Goal: Task Accomplishment & Management: Complete application form

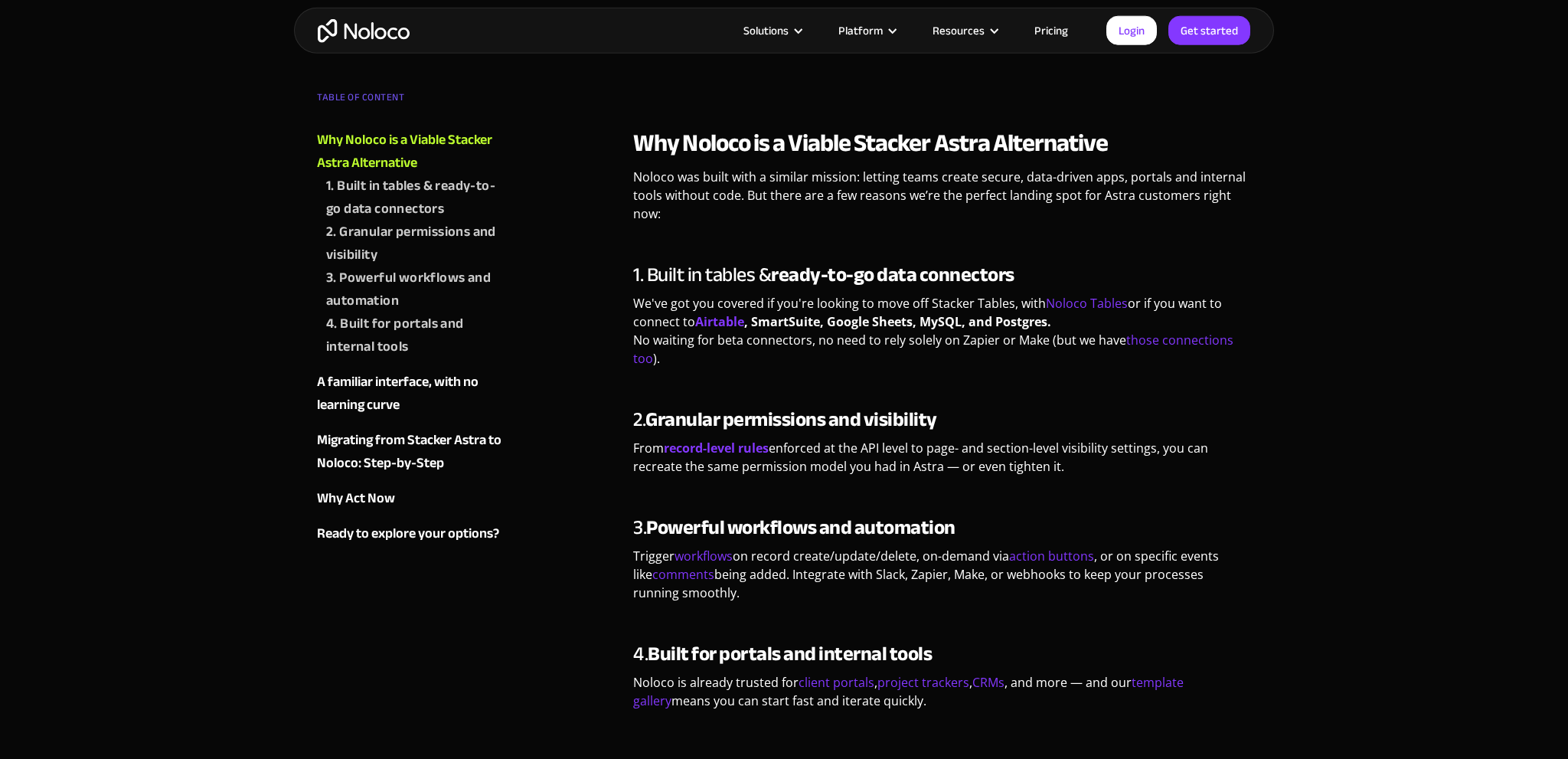
scroll to position [809, 0]
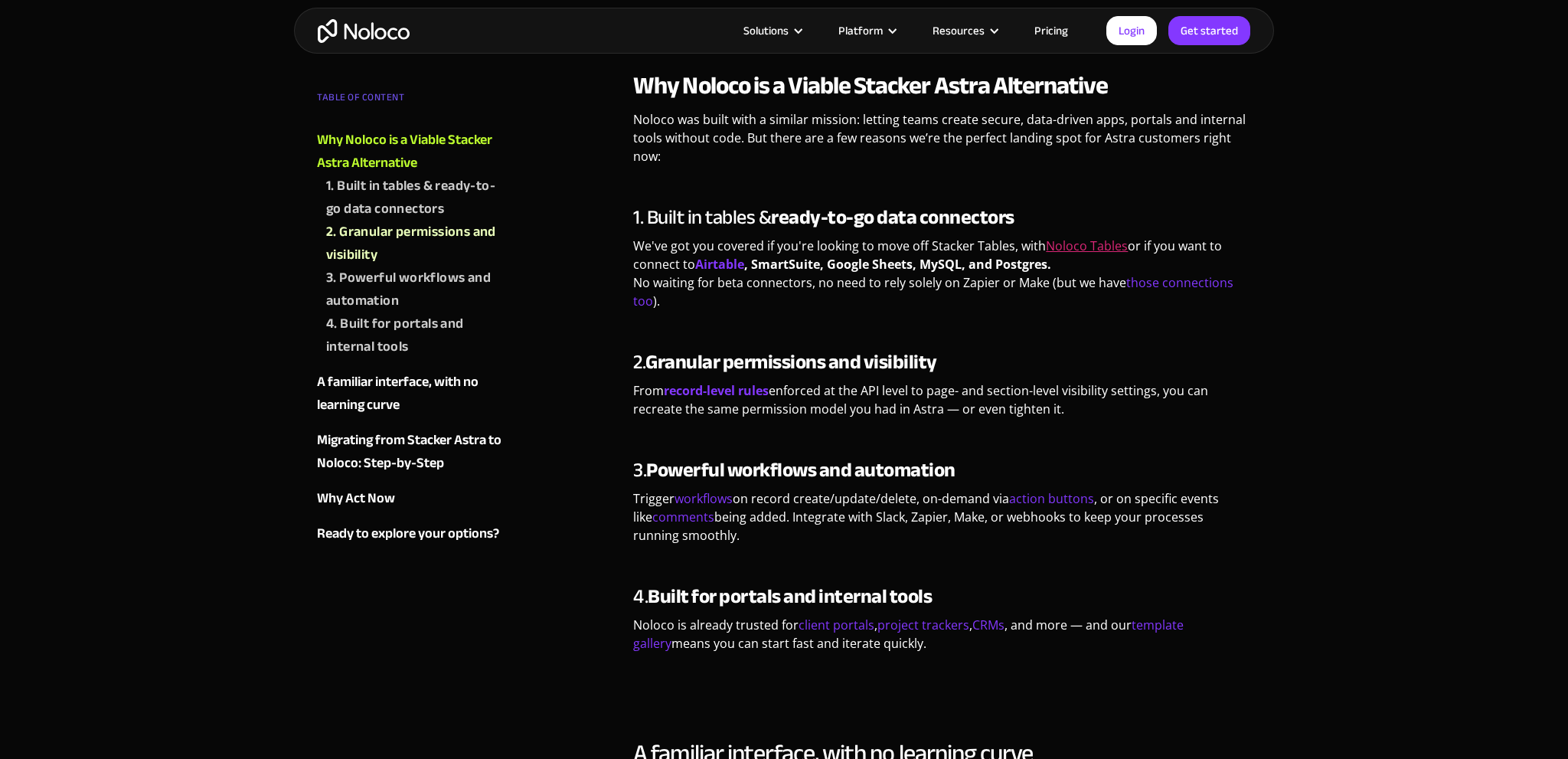
click at [1093, 238] on link "Noloco Tables" at bounding box center [1086, 246] width 82 height 17
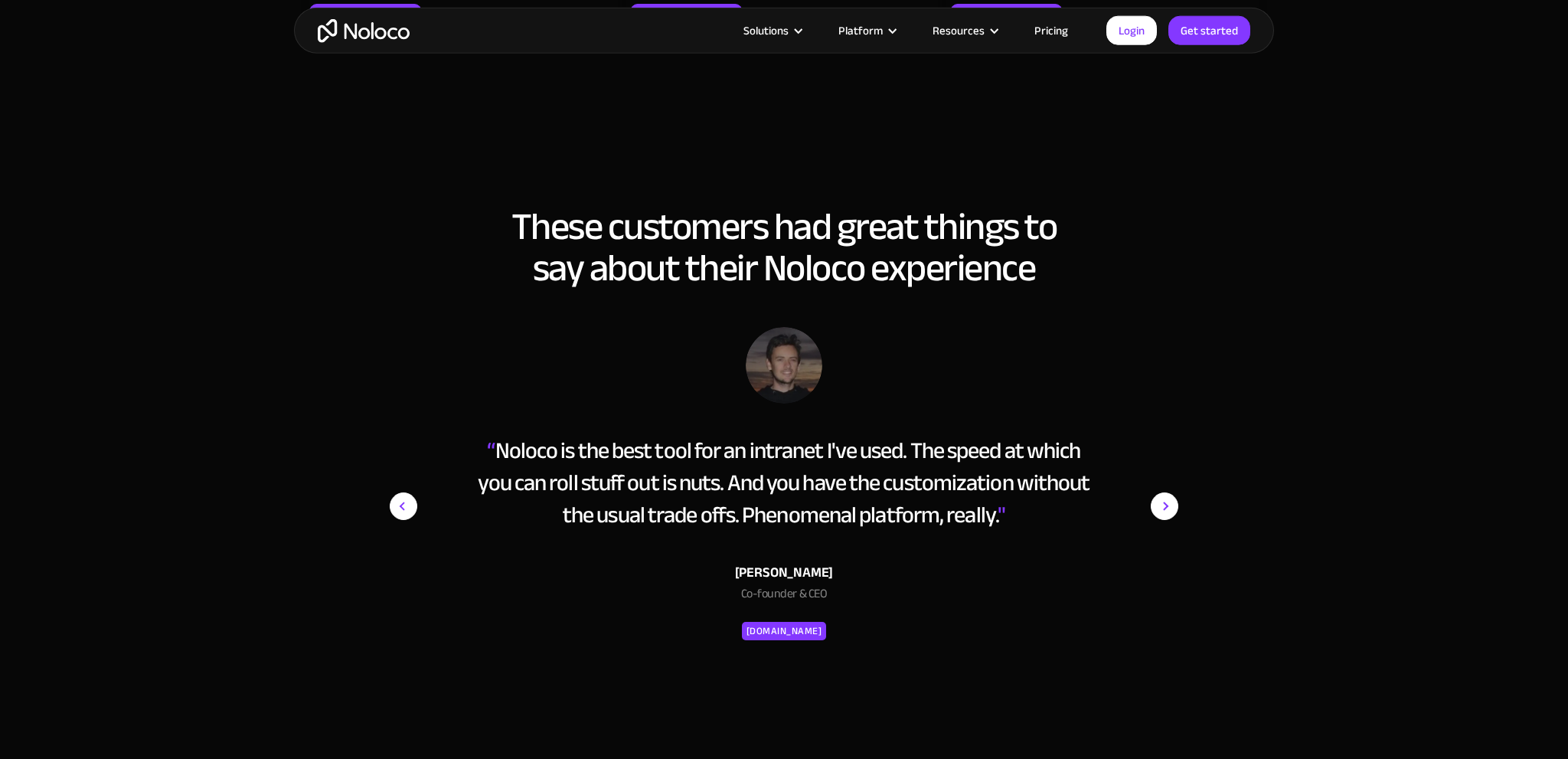
scroll to position [2428, 0]
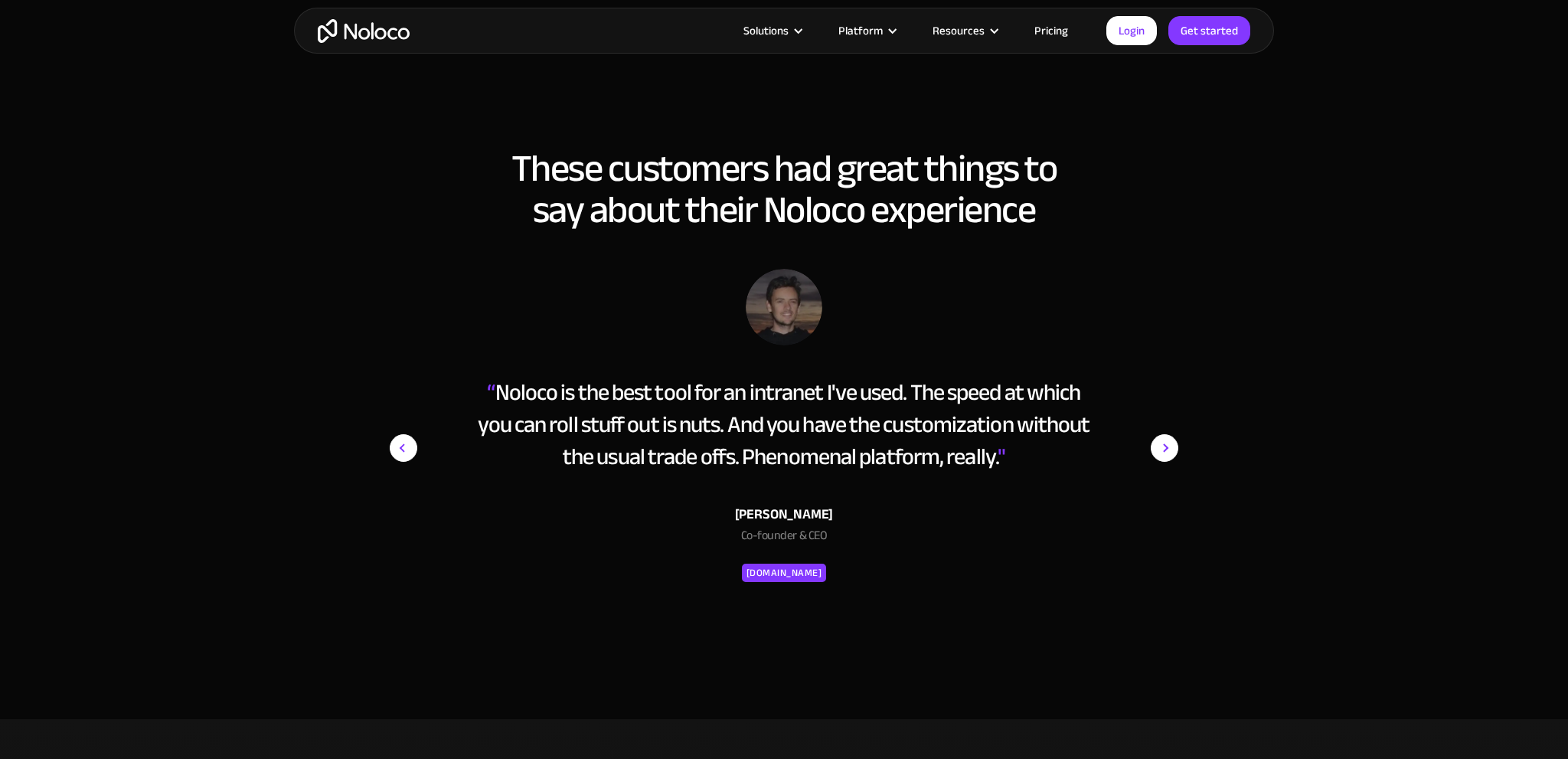
click at [1054, 27] on link "Pricing" at bounding box center [1052, 30] width 72 height 20
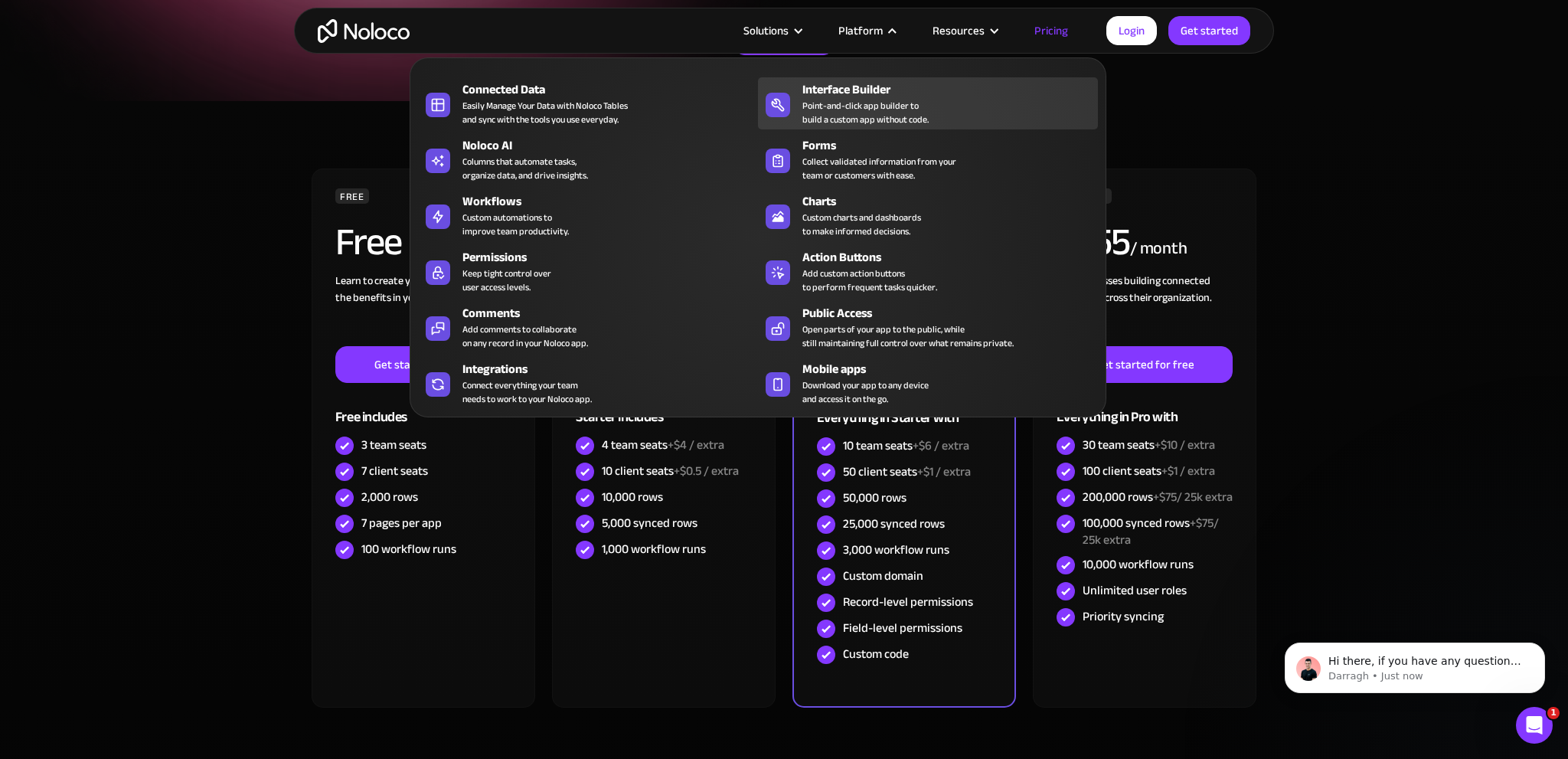
click at [907, 107] on div "Point-and-click app builder to build a custom app without code." at bounding box center [866, 112] width 126 height 27
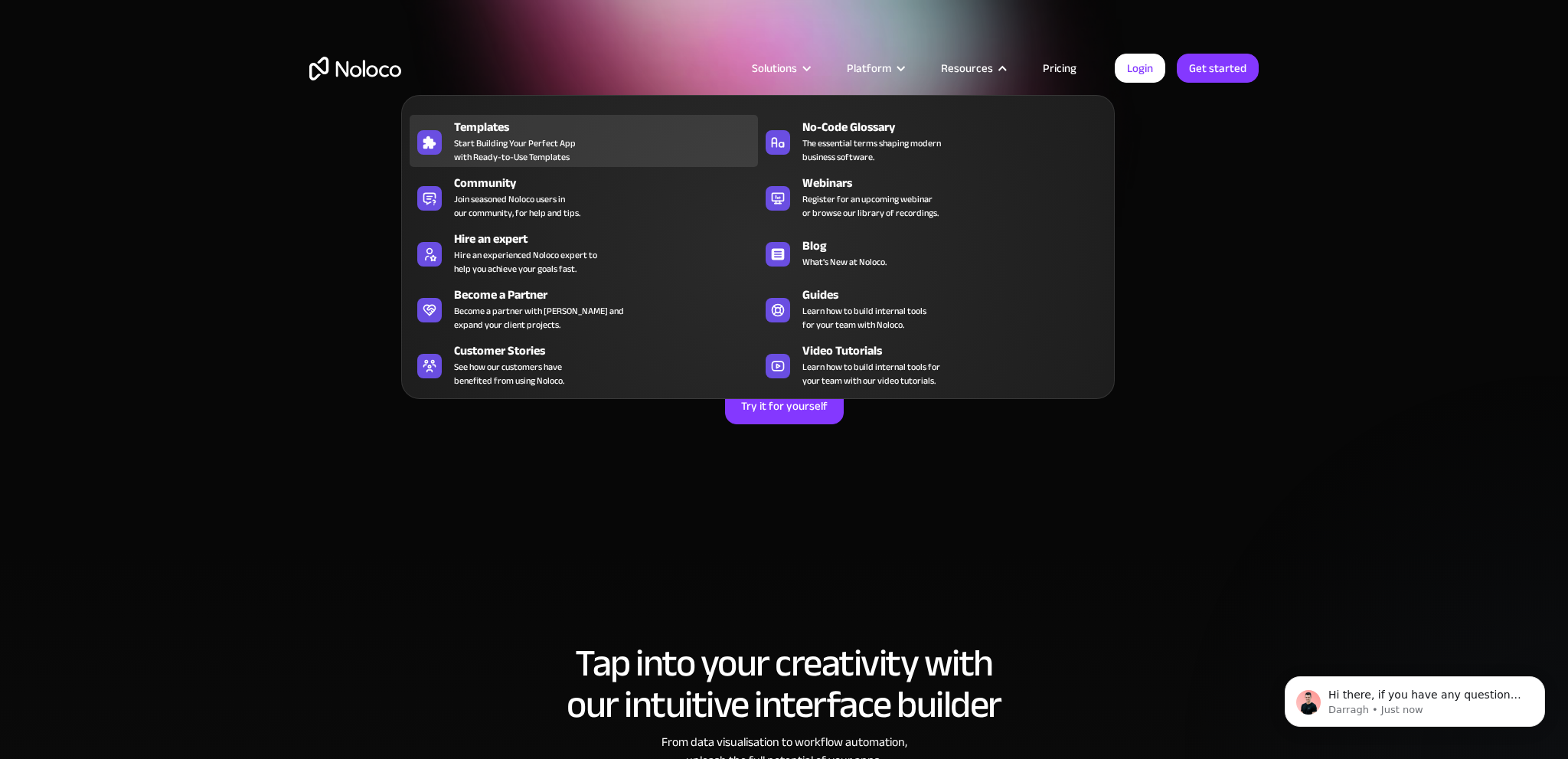
click at [517, 142] on span "Start Building Your Perfect App with Ready-to-Use Templates" at bounding box center [514, 150] width 122 height 27
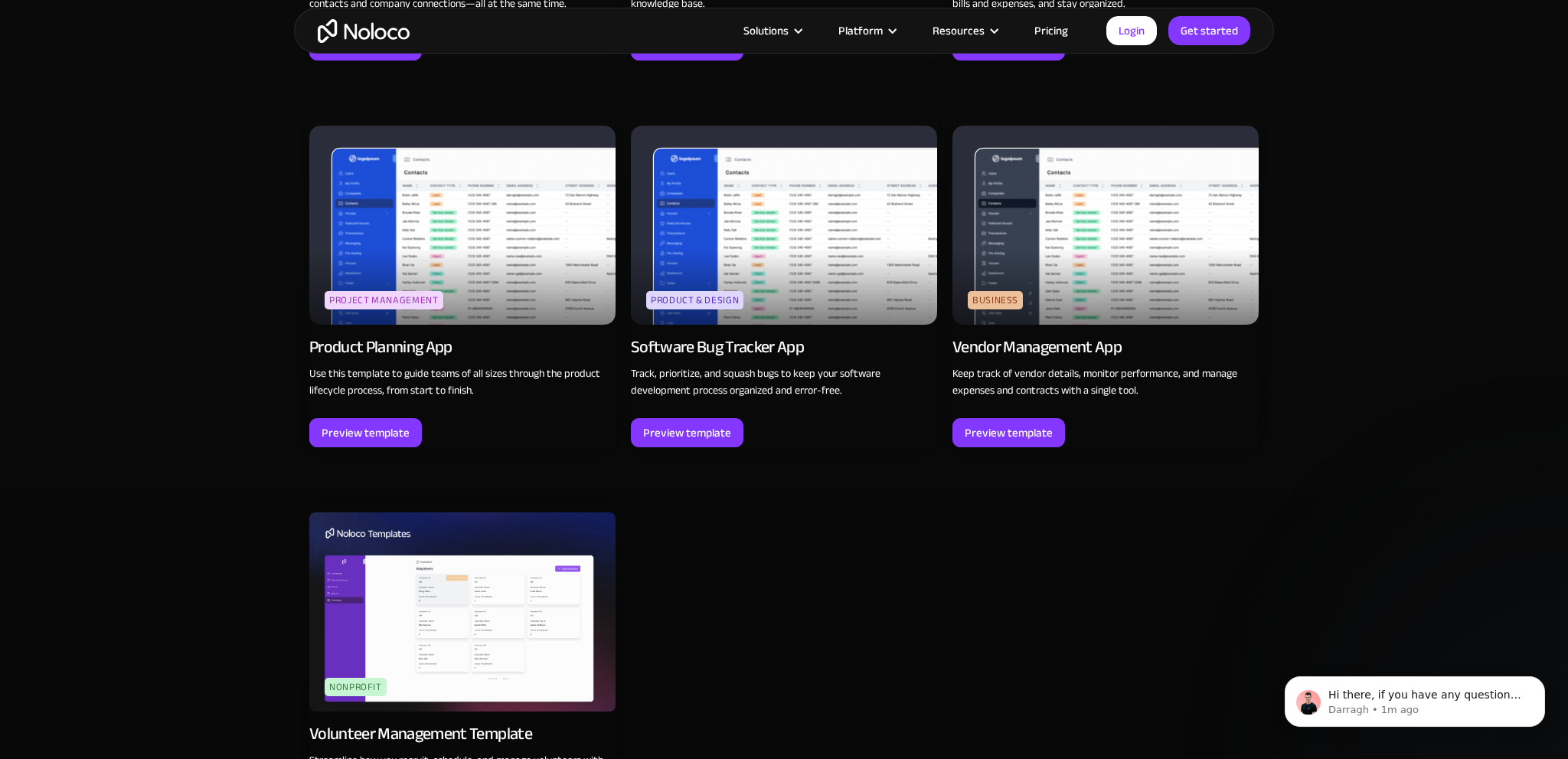
scroll to position [4530, 0]
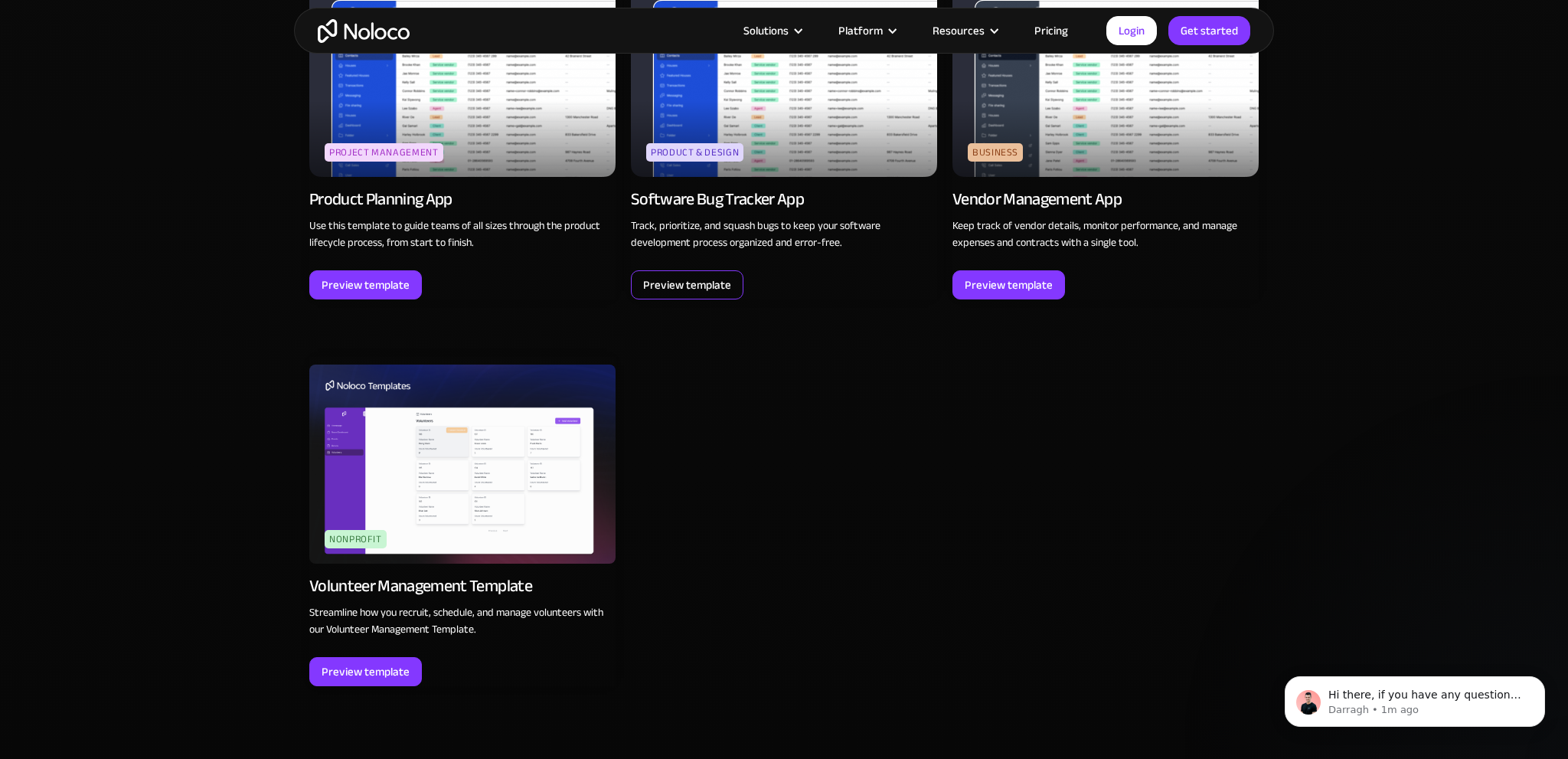
click at [688, 281] on div "Preview template" at bounding box center [687, 285] width 88 height 20
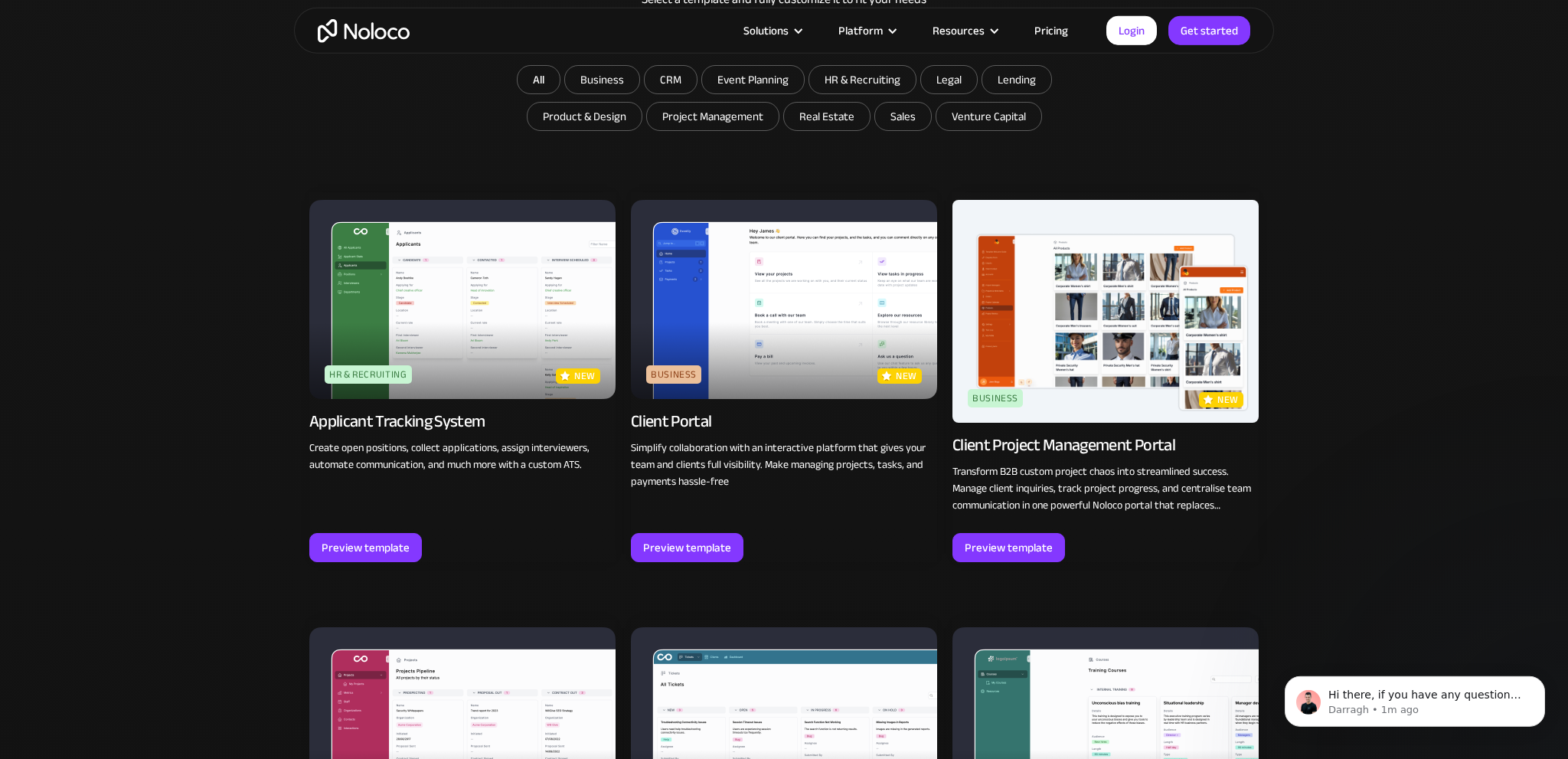
scroll to position [1189, 0]
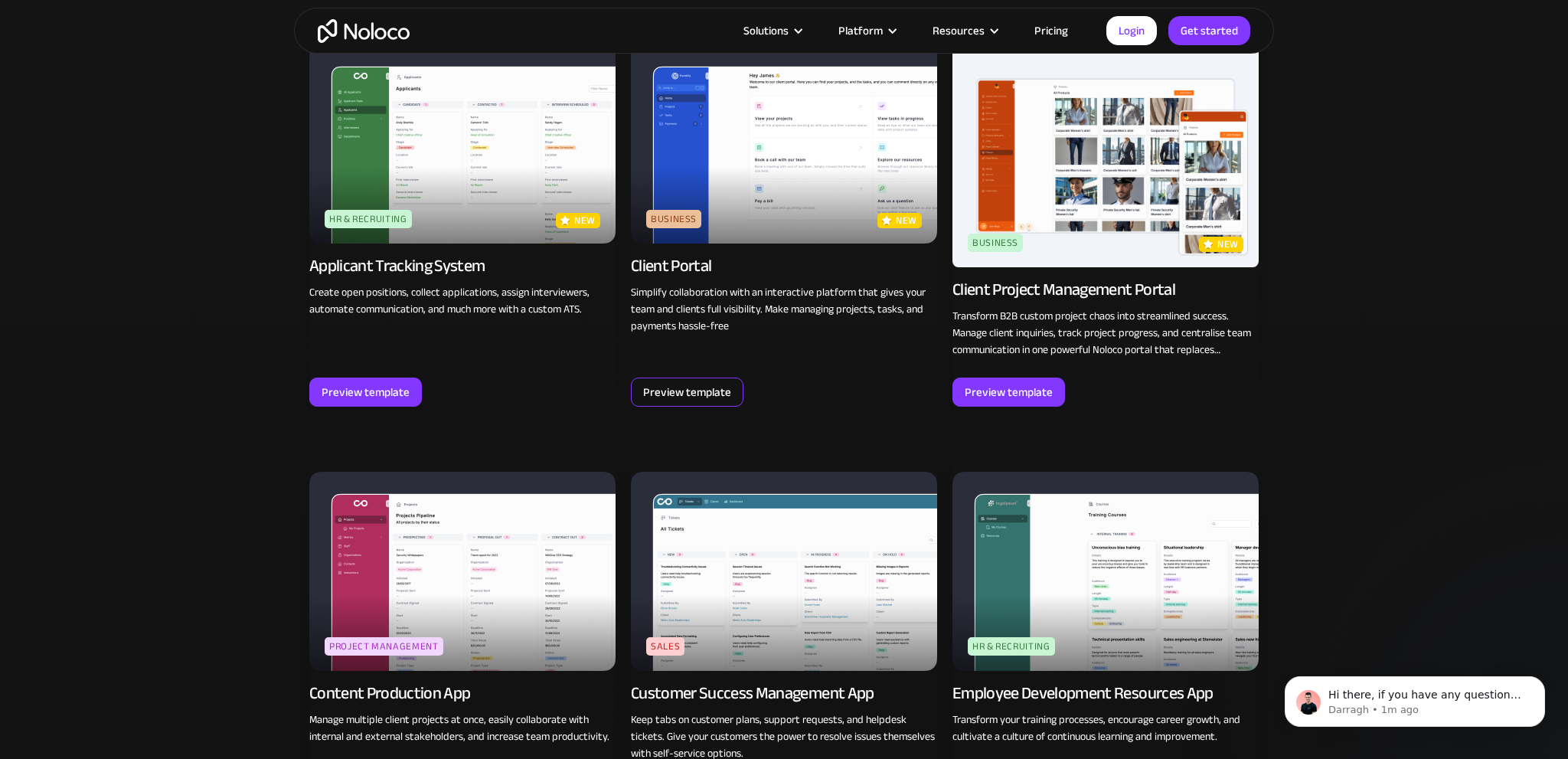
click at [711, 399] on div "Preview template" at bounding box center [687, 392] width 88 height 20
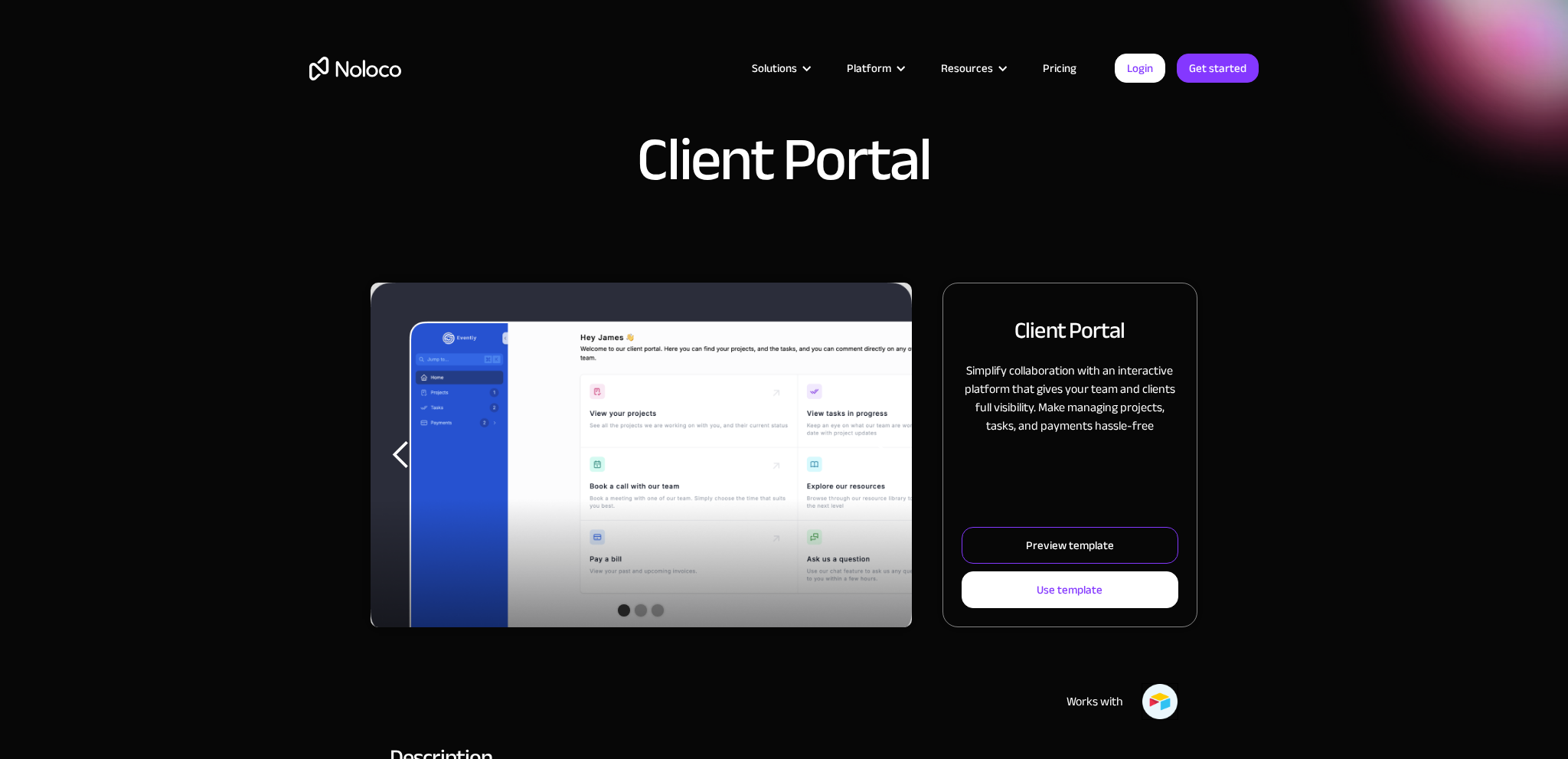
click at [1066, 538] on div "Preview template" at bounding box center [1070, 545] width 88 height 20
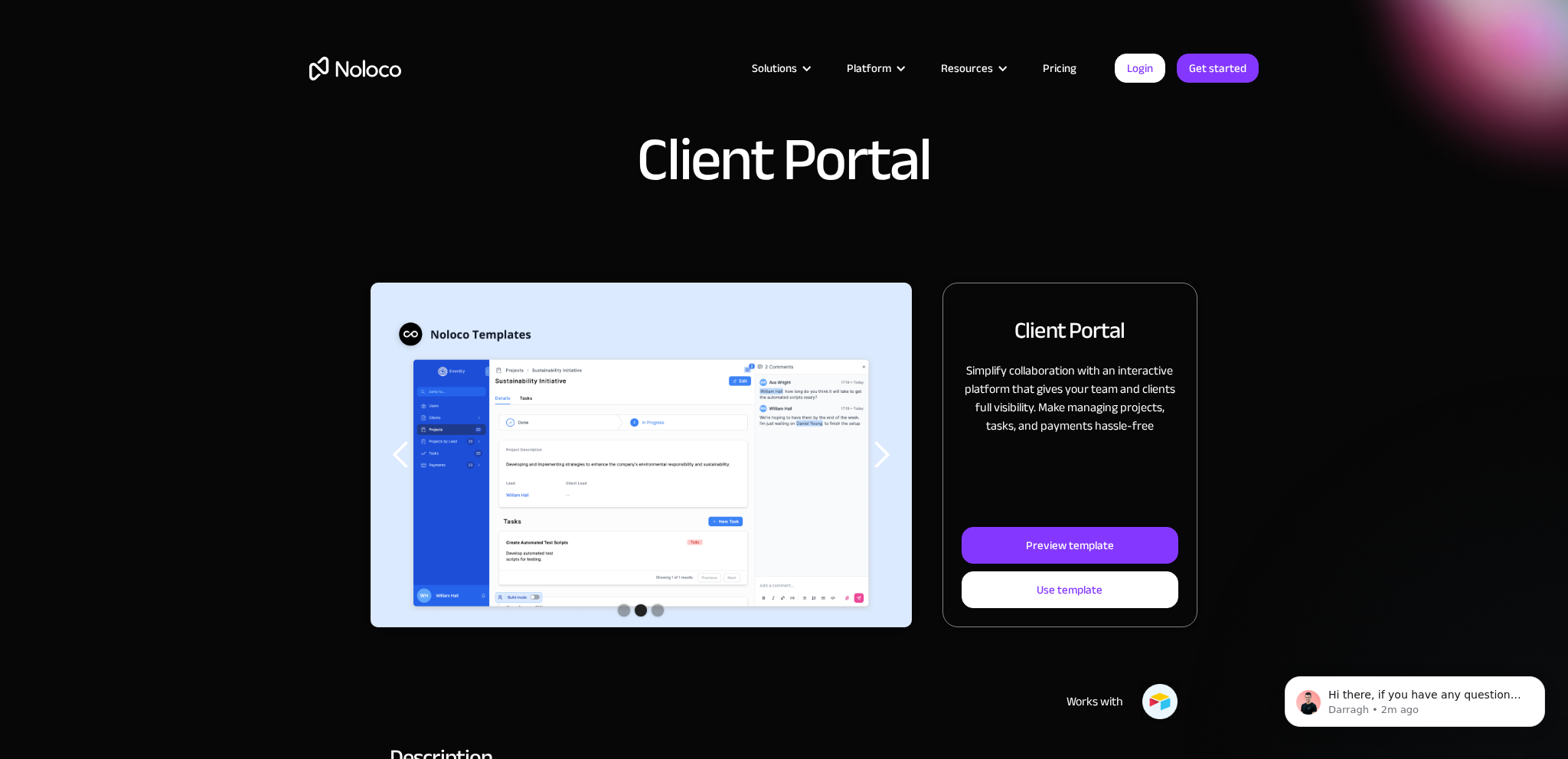
click at [1051, 65] on link "Pricing" at bounding box center [1060, 68] width 72 height 20
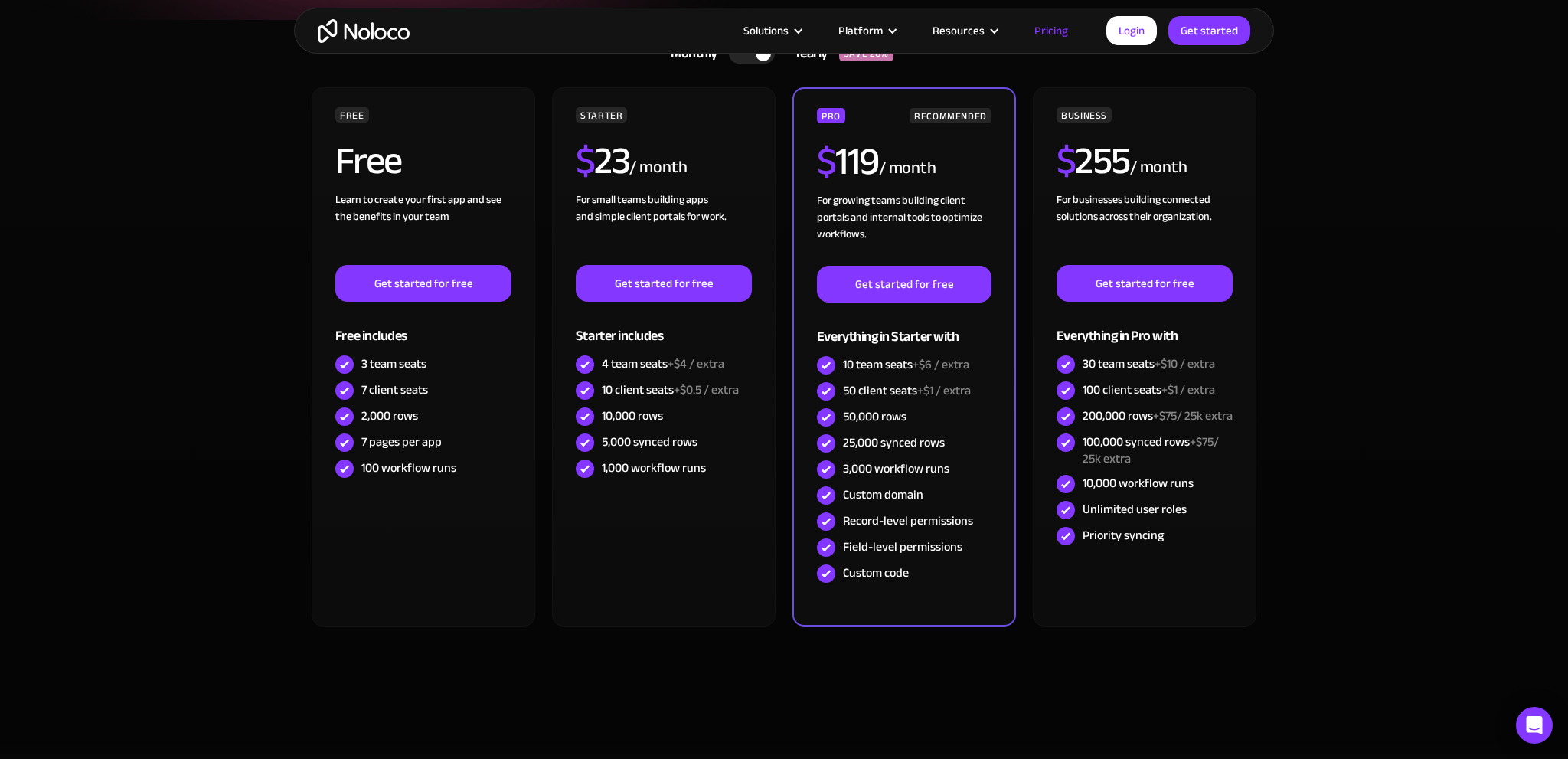
scroll to position [161, 0]
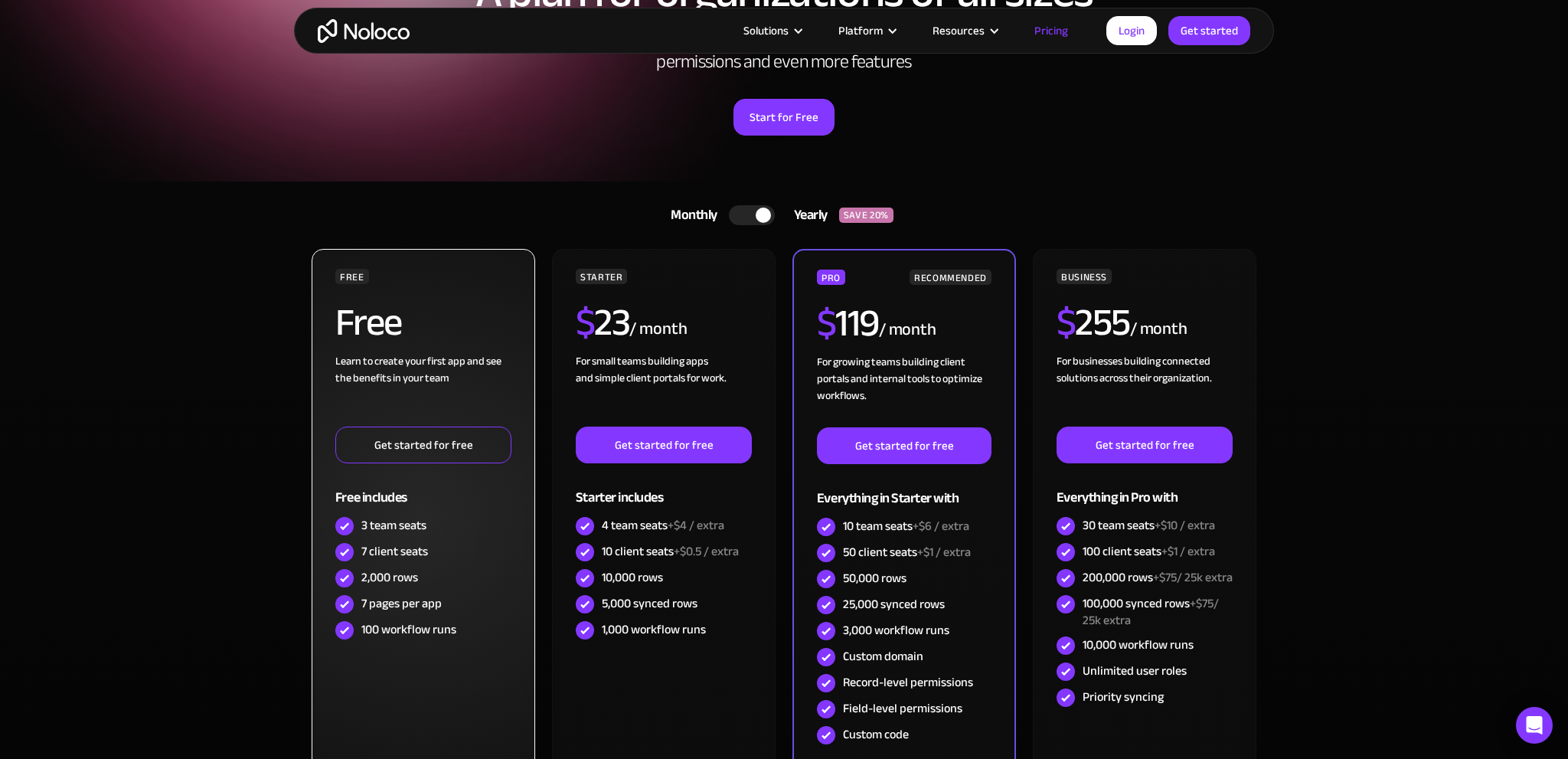
click at [446, 436] on link "Get started for free" at bounding box center [423, 445] width 176 height 37
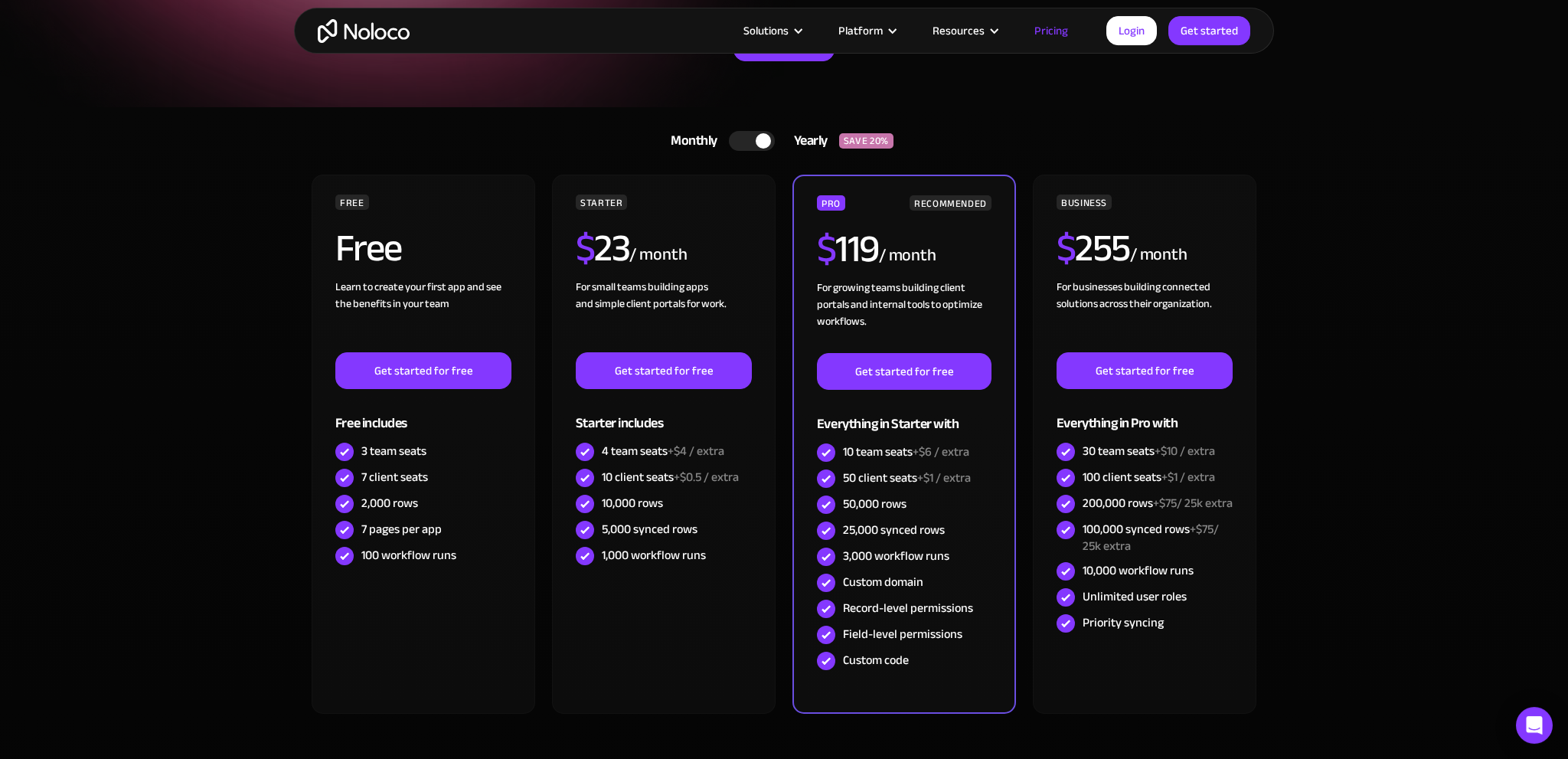
scroll to position [242, 0]
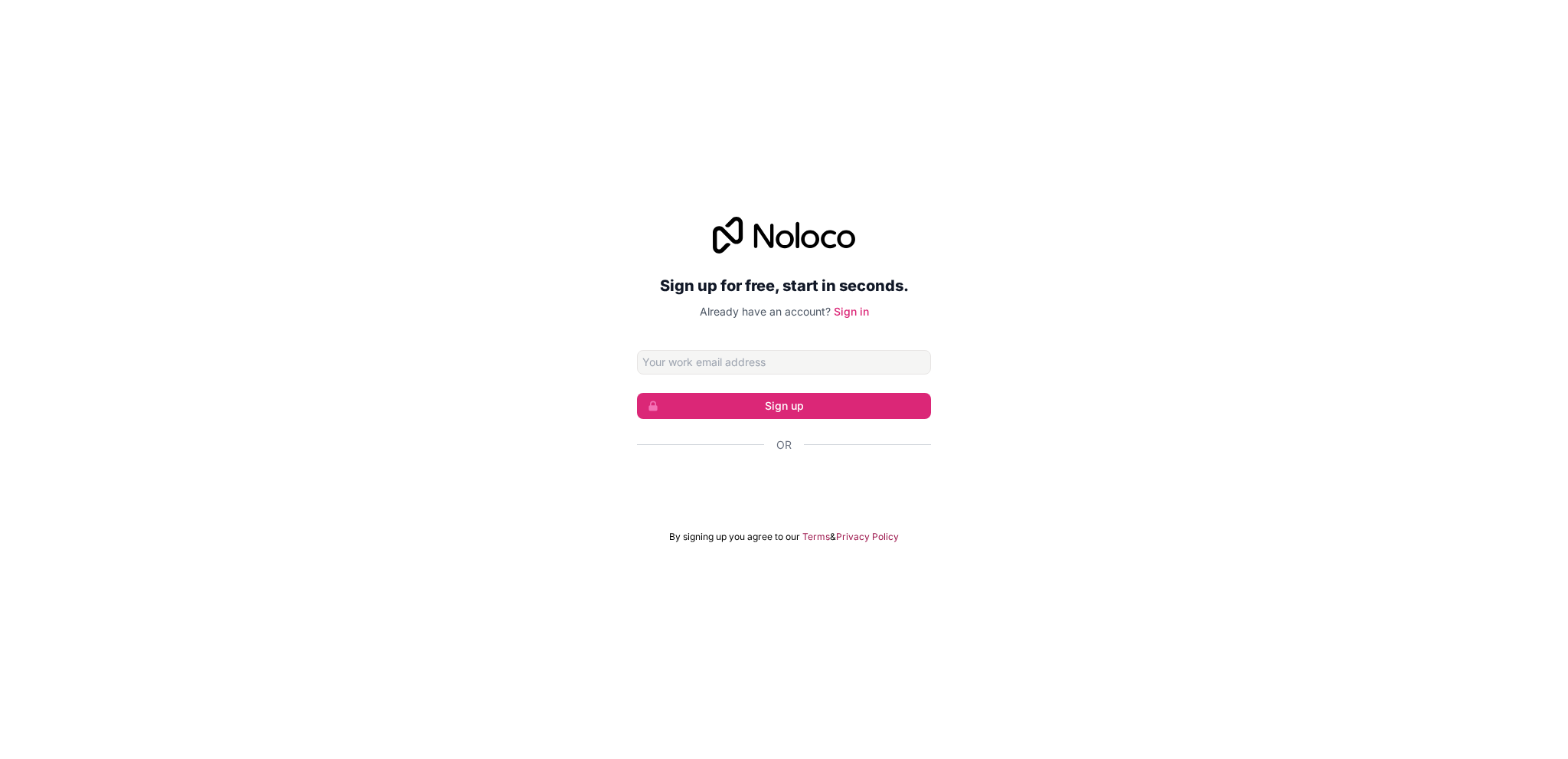
click at [235, 418] on div "Sign up for free, start in seconds. Already have an account? Sign in Sign up Or…" at bounding box center [784, 380] width 1568 height 370
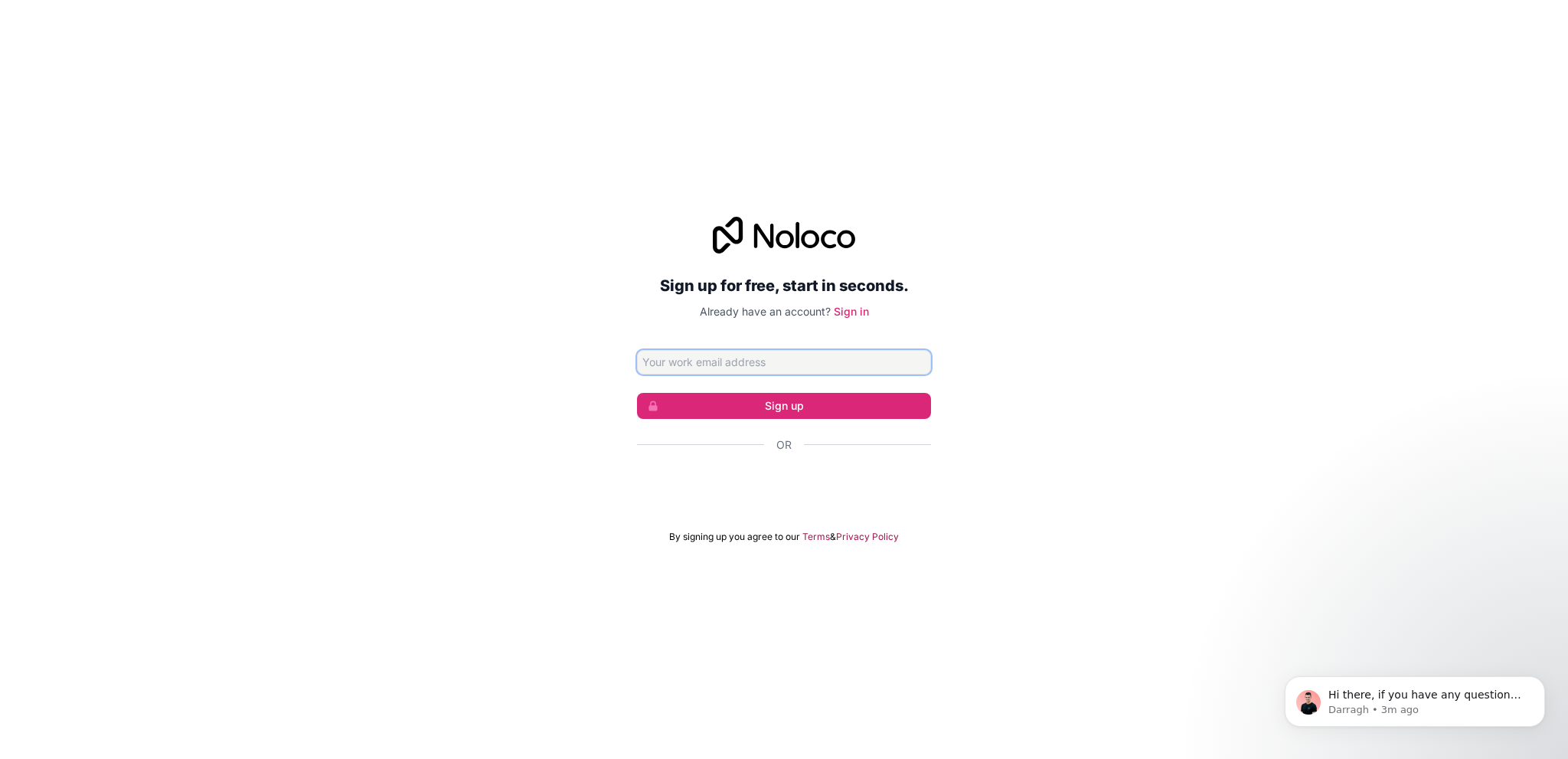
click at [676, 361] on input "Email address" at bounding box center [784, 362] width 294 height 25
click at [808, 483] on div "Sign in with Google. Opens in new tab" at bounding box center [784, 487] width 294 height 34
click at [482, 420] on div "Sign up for free, start in seconds. Already have an account? Sign in ian@q Sign…" at bounding box center [784, 380] width 1568 height 370
click at [726, 364] on input "[PERSON_NAME]" at bounding box center [784, 362] width 294 height 25
type input "[EMAIL_ADDRESS][DOMAIN_NAME]"
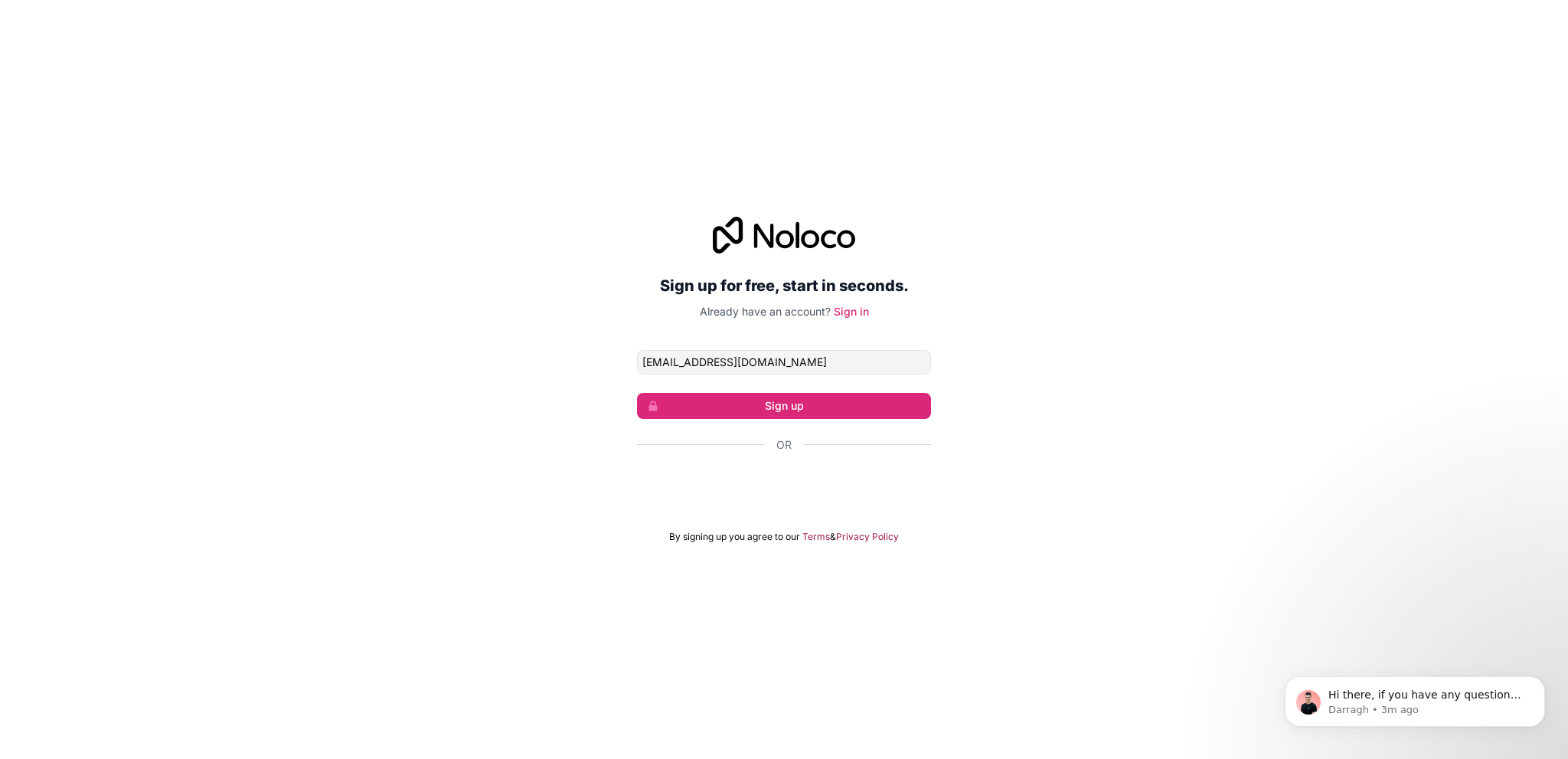
click at [407, 393] on div "Sign up for free, start in seconds. Already have an account? Sign in ian@quartz…" at bounding box center [784, 380] width 1568 height 370
click at [755, 411] on button "Sign up" at bounding box center [784, 406] width 294 height 26
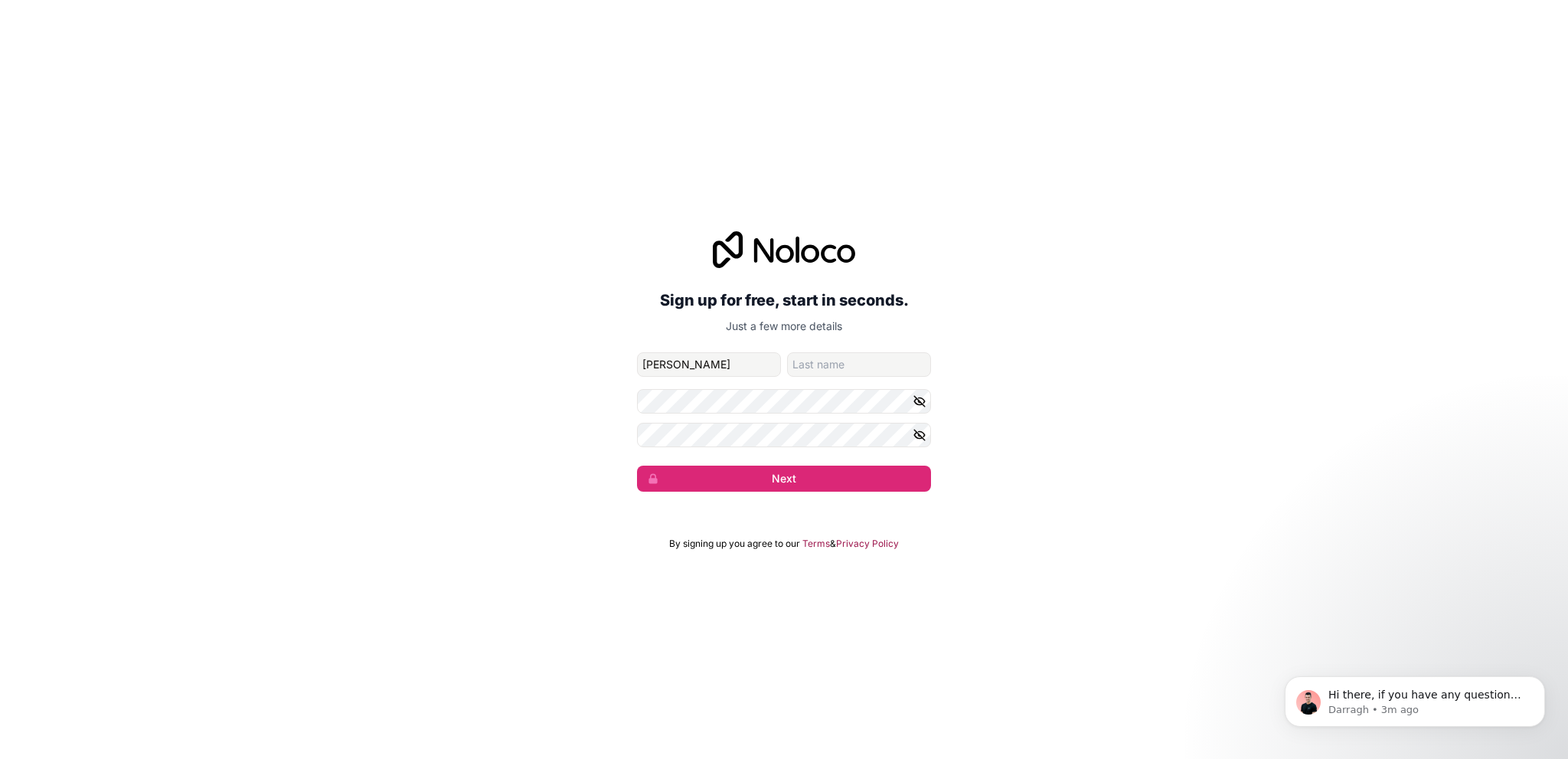
type input "Ian"
type input "Inman"
click at [804, 480] on button "Next" at bounding box center [784, 479] width 294 height 26
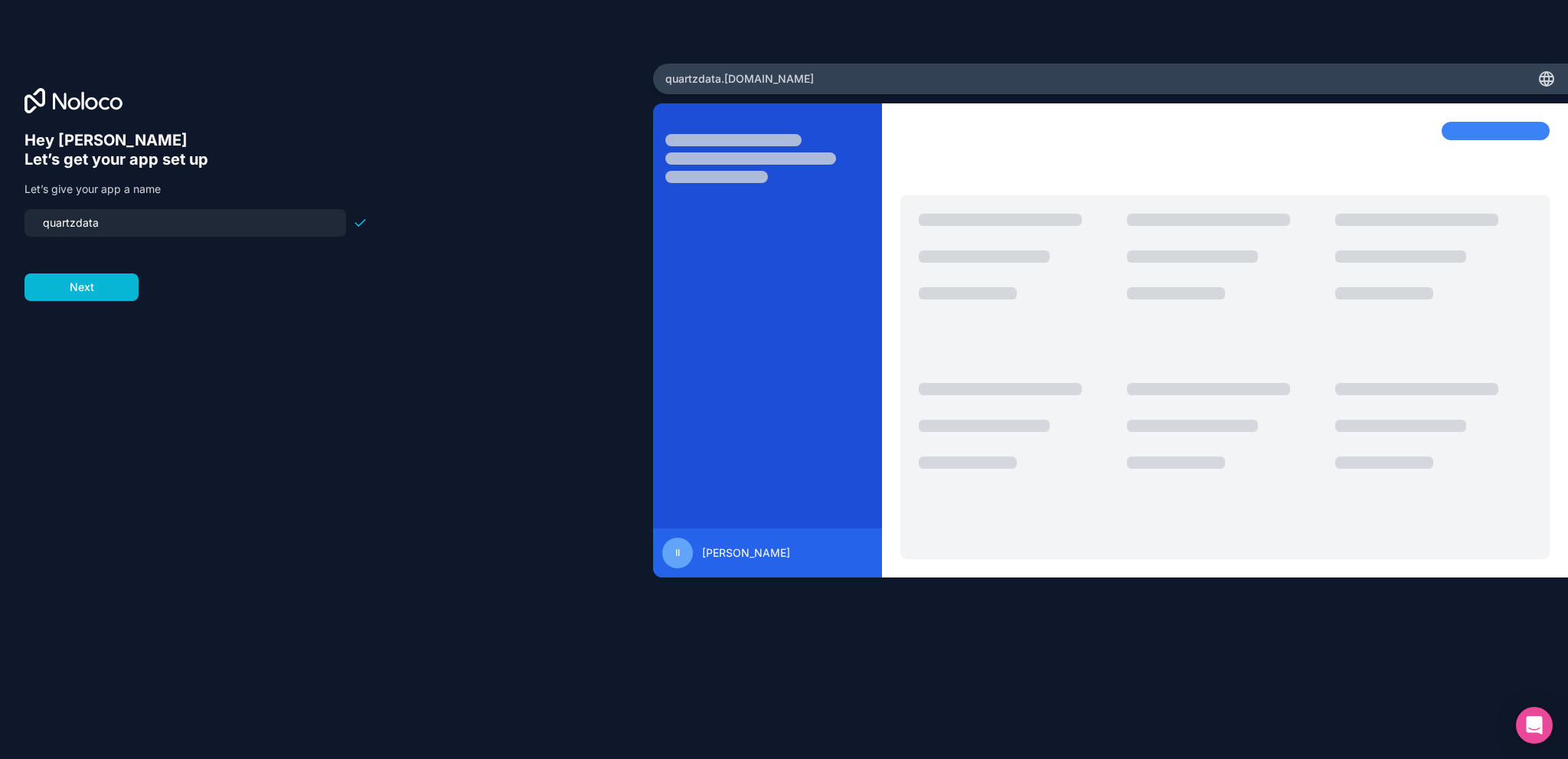
drag, startPoint x: 106, startPoint y: 220, endPoint x: 15, endPoint y: 220, distance: 91.0
click at [34, 220] on input "quartzdata" at bounding box center [186, 223] width 303 height 22
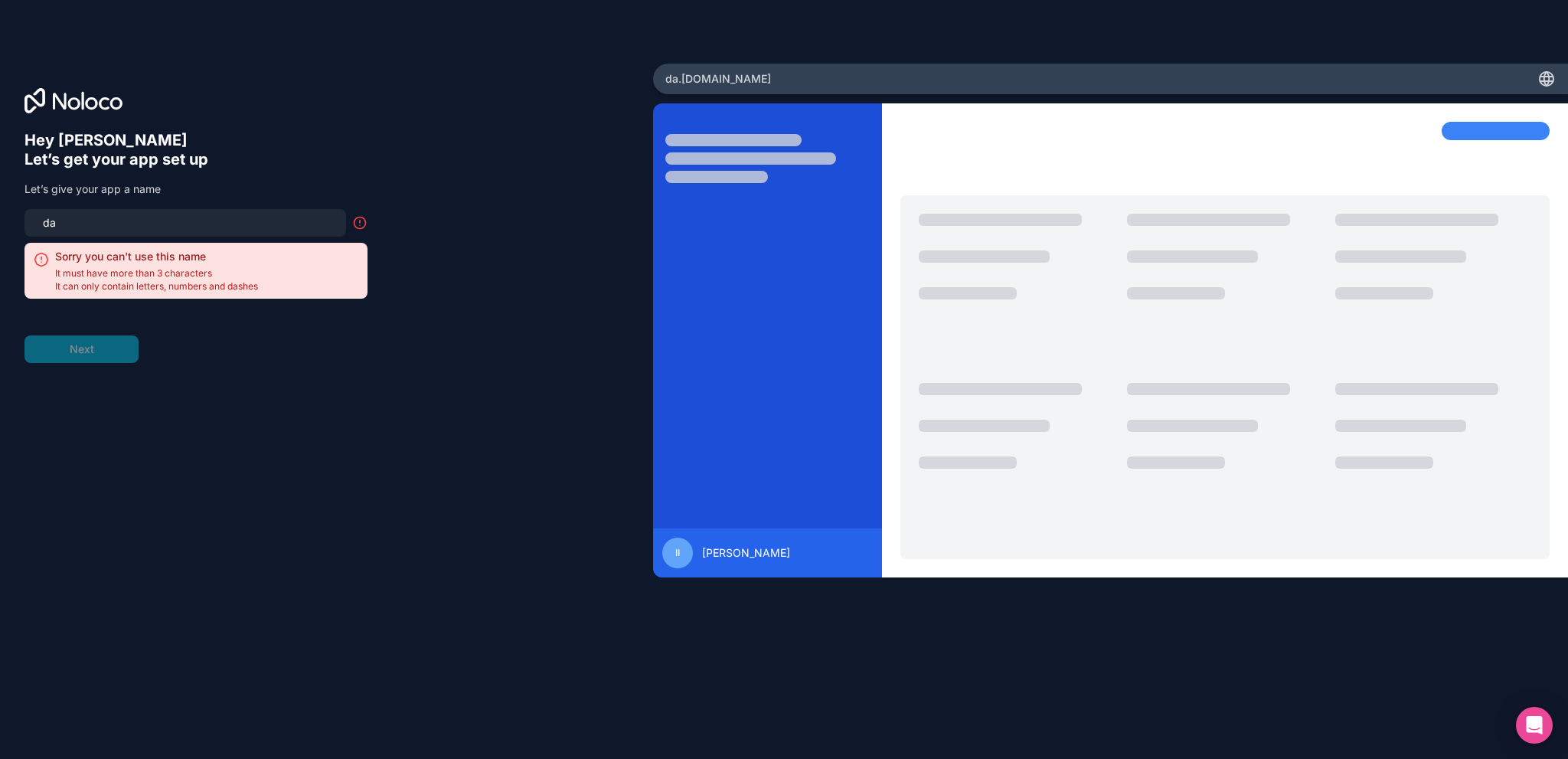
type input "d"
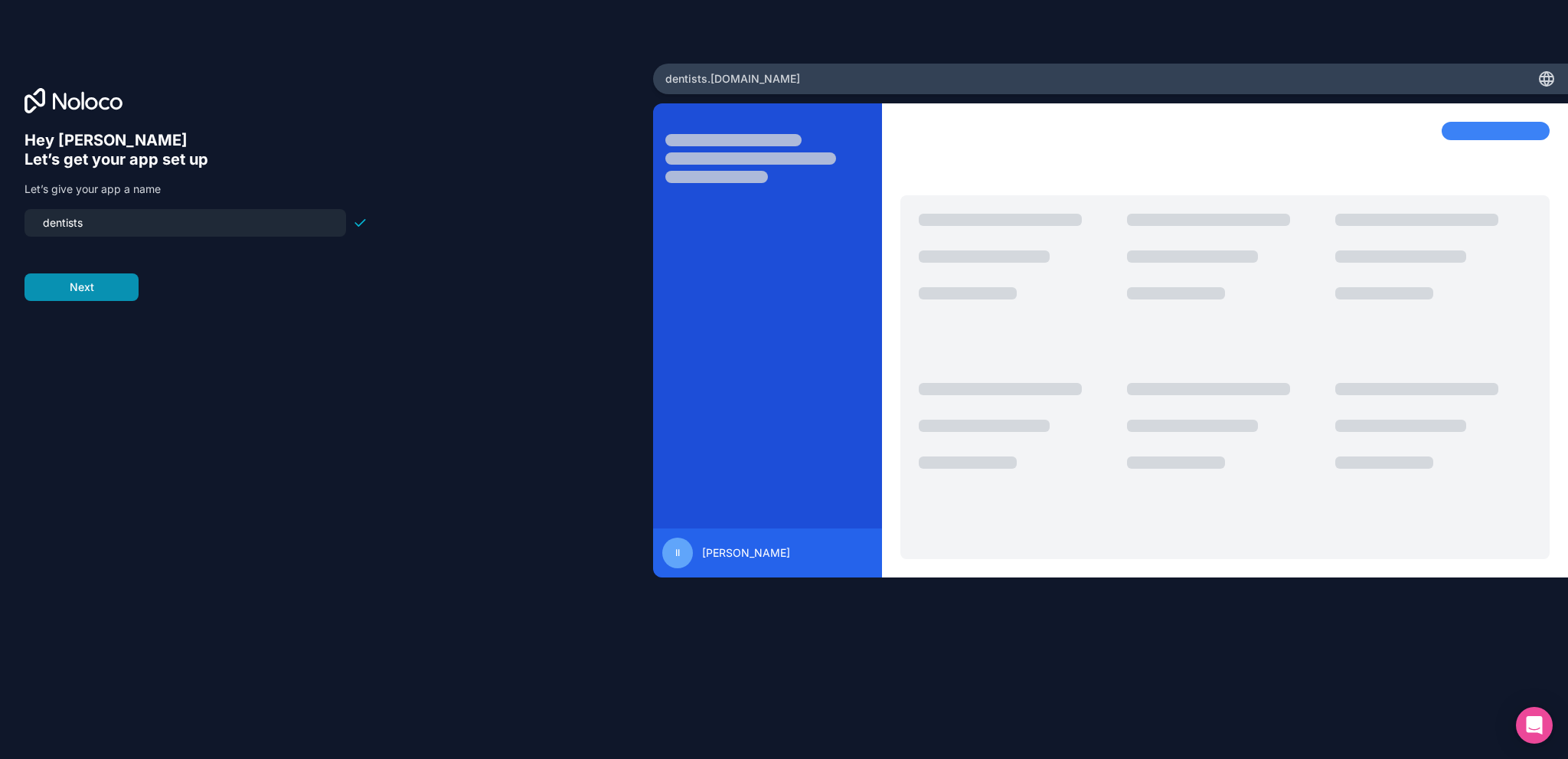
type input "dentists"
click at [115, 285] on button "Next" at bounding box center [81, 287] width 114 height 27
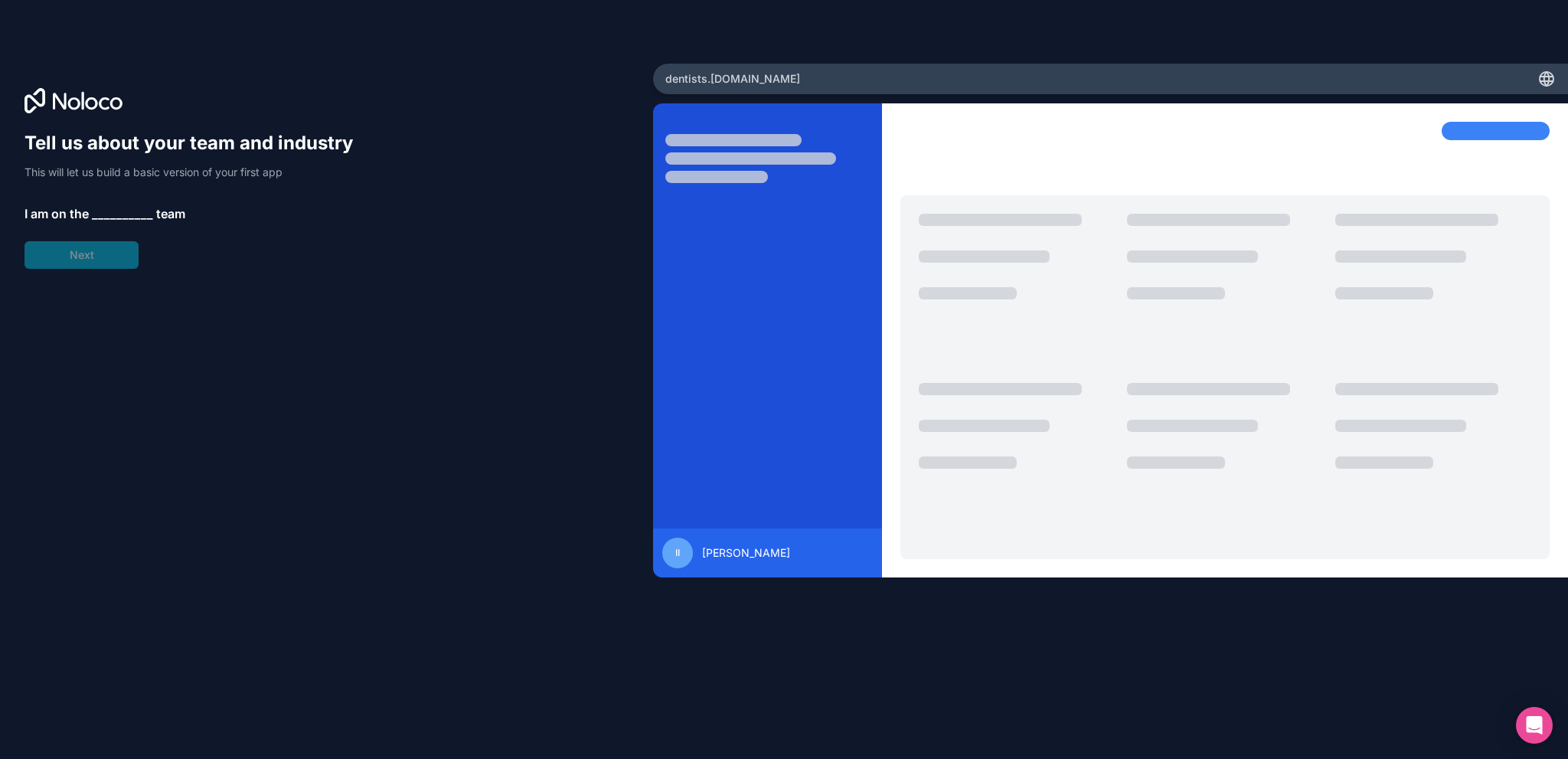
click at [128, 210] on span "__________" at bounding box center [122, 214] width 61 height 19
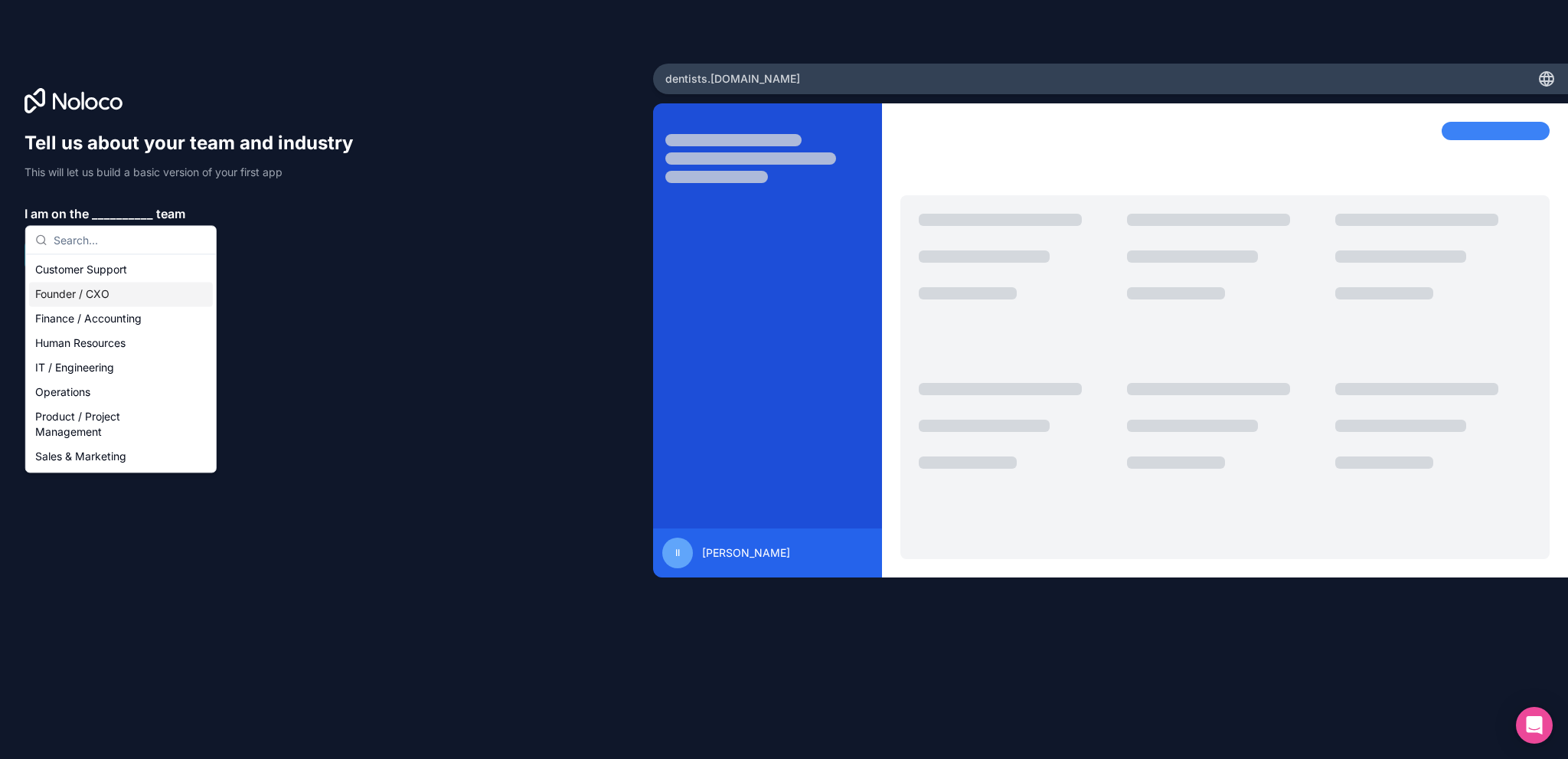
click at [81, 291] on div "Founder / CXO" at bounding box center [121, 294] width 184 height 25
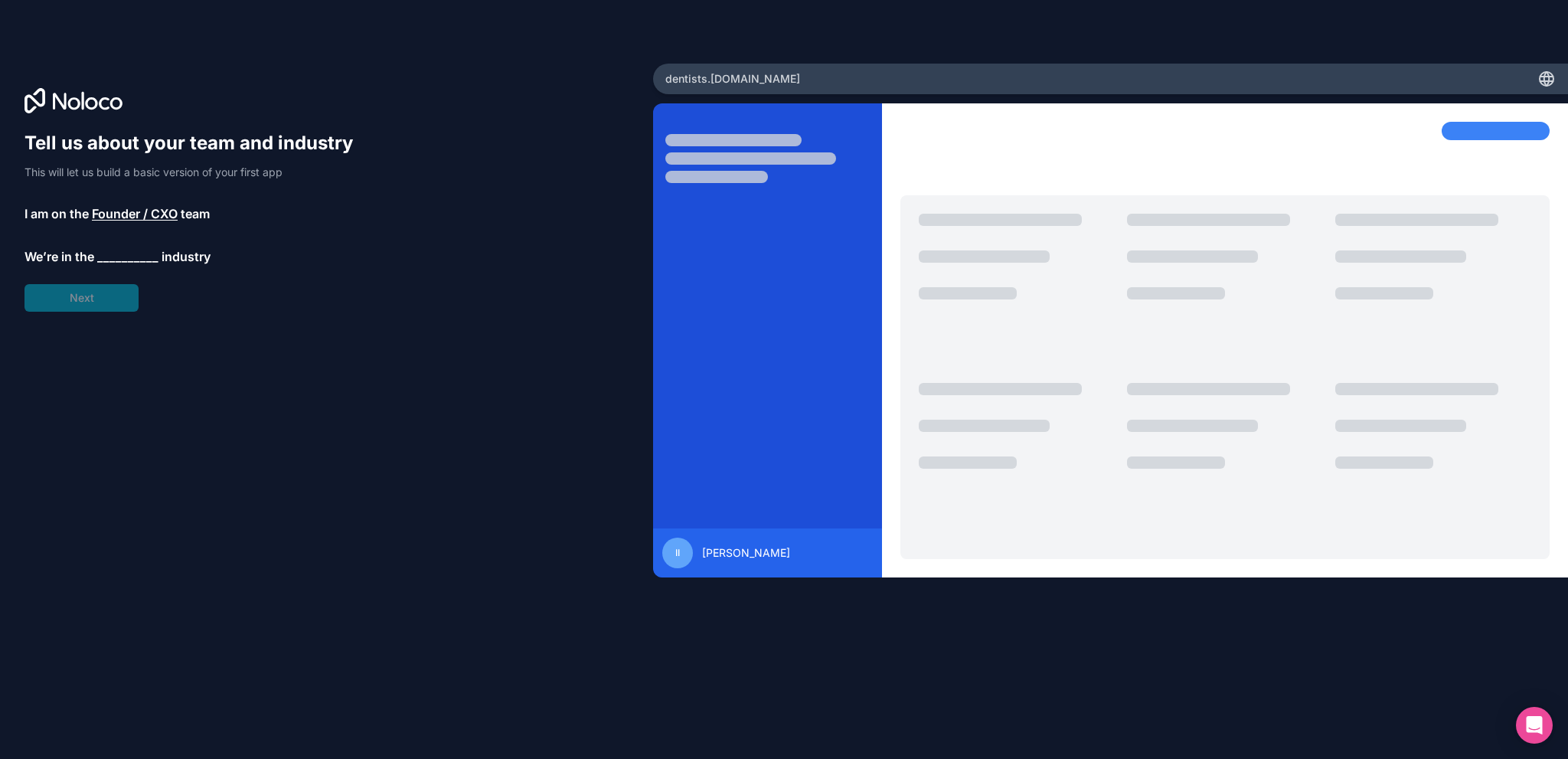
click at [141, 253] on span "__________" at bounding box center [127, 257] width 61 height 19
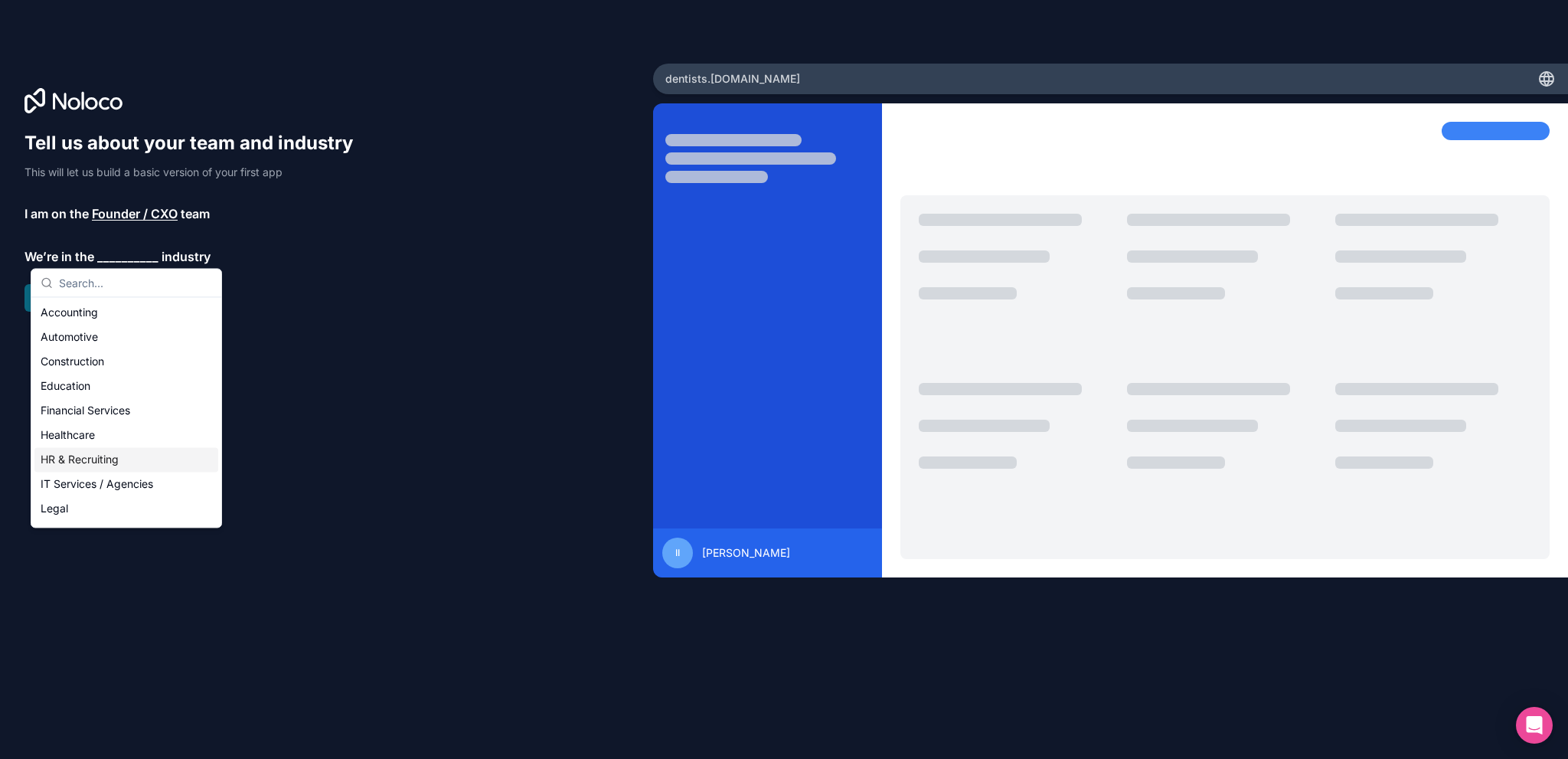
scroll to position [176, 0]
click at [87, 375] on div "Marketing" at bounding box center [126, 382] width 184 height 25
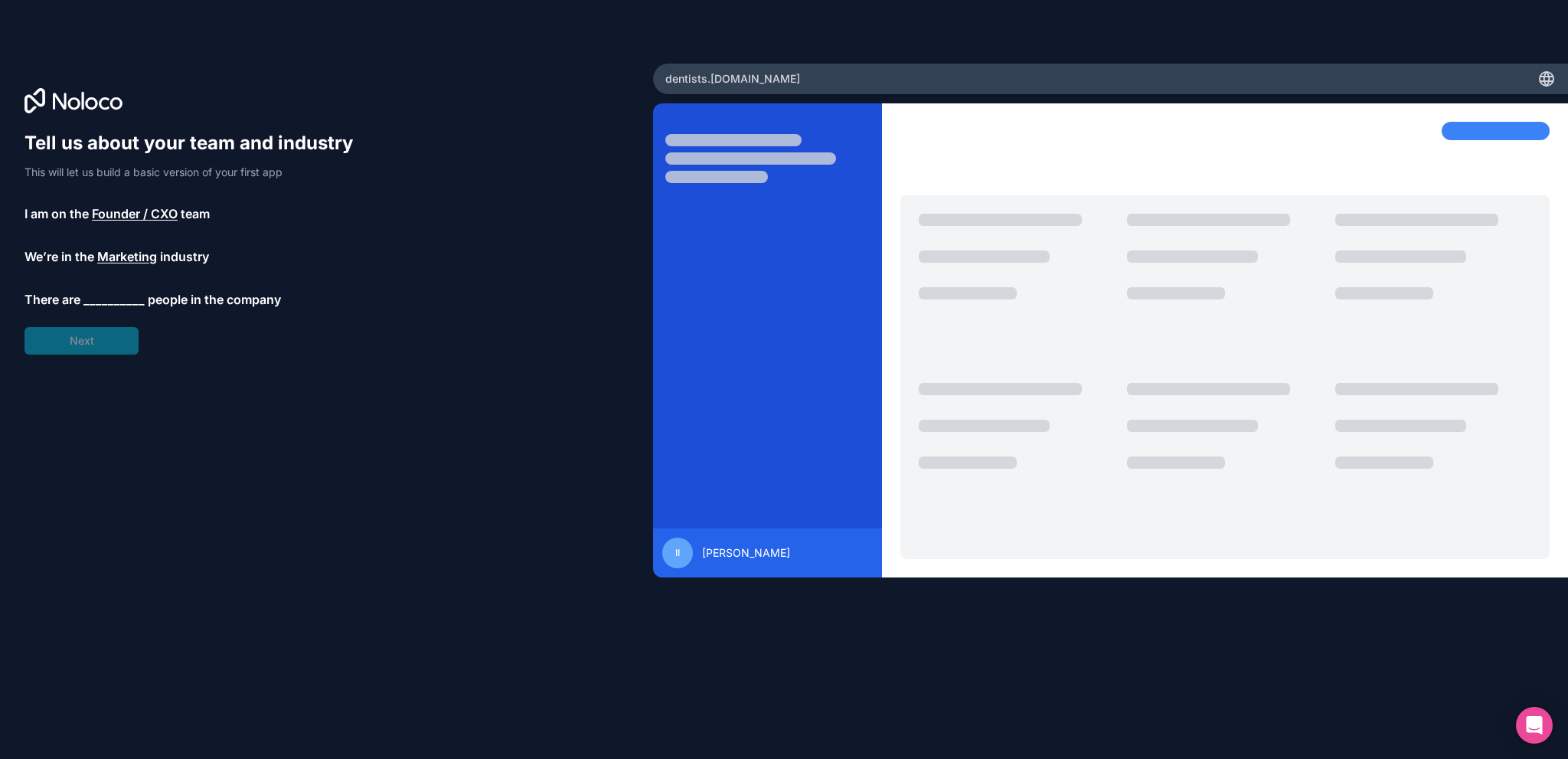
click at [108, 297] on span "__________" at bounding box center [114, 300] width 61 height 19
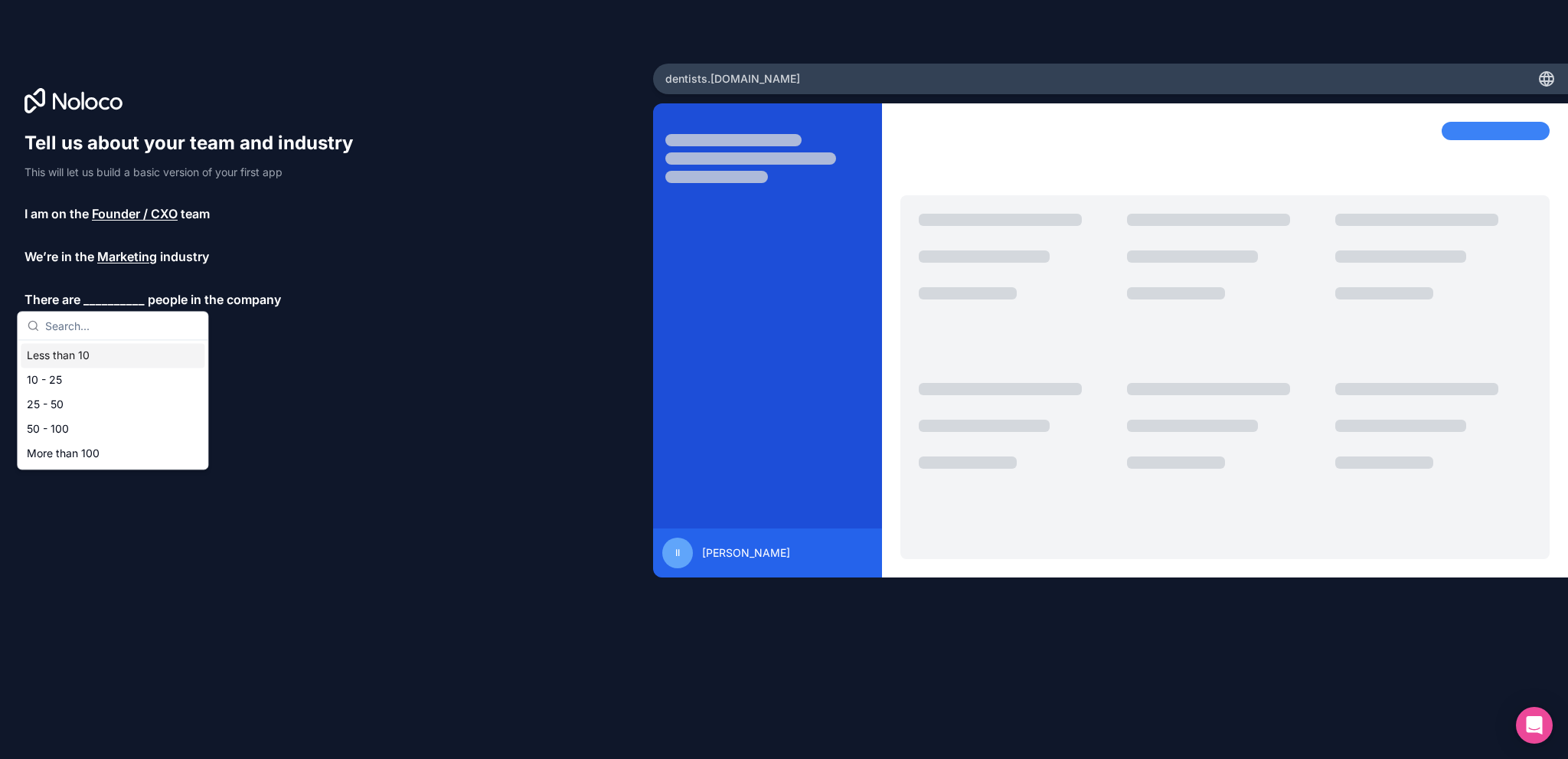
click at [88, 357] on div "Less than 10" at bounding box center [112, 355] width 184 height 25
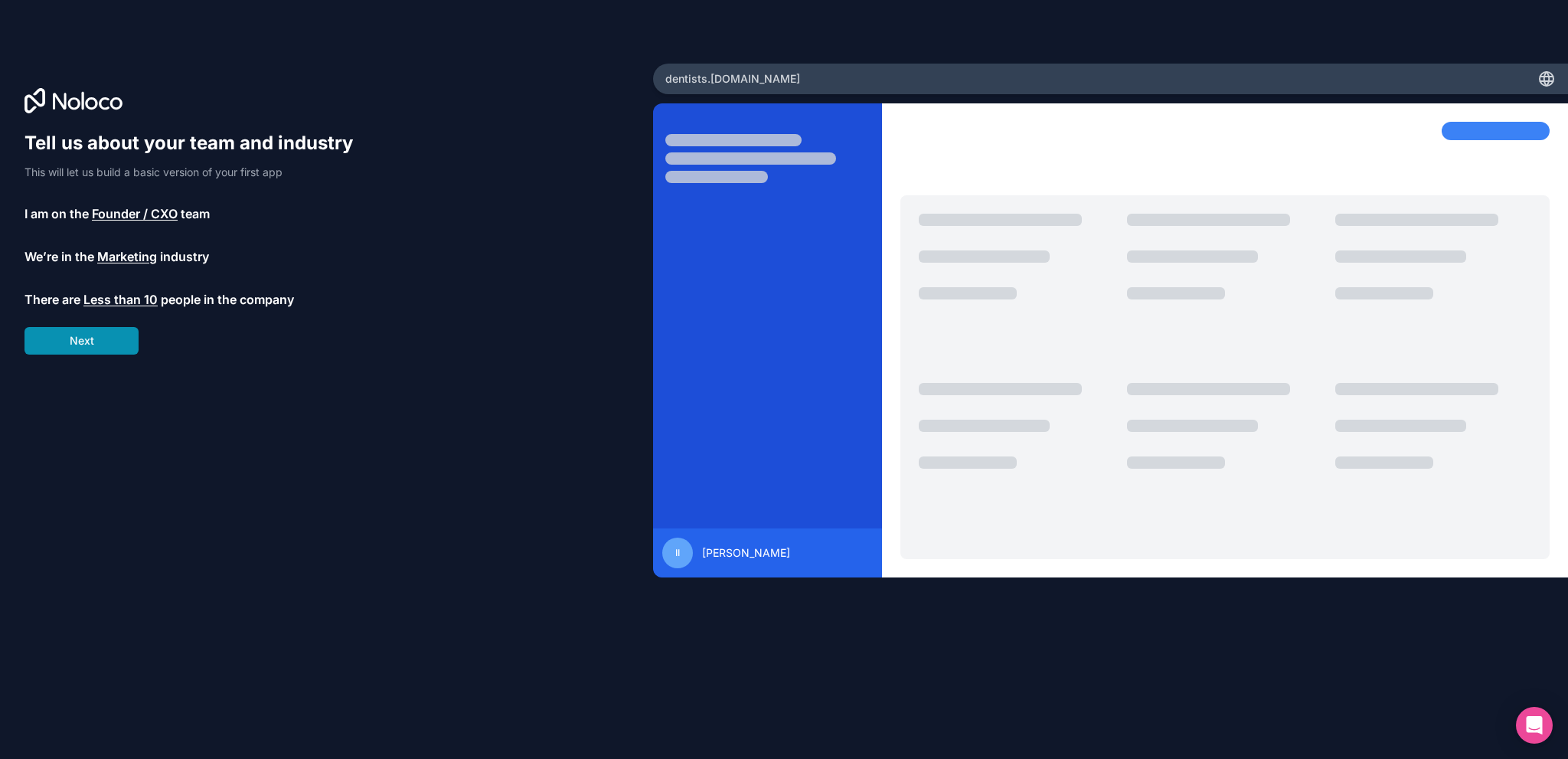
click at [96, 341] on button "Next" at bounding box center [81, 340] width 114 height 27
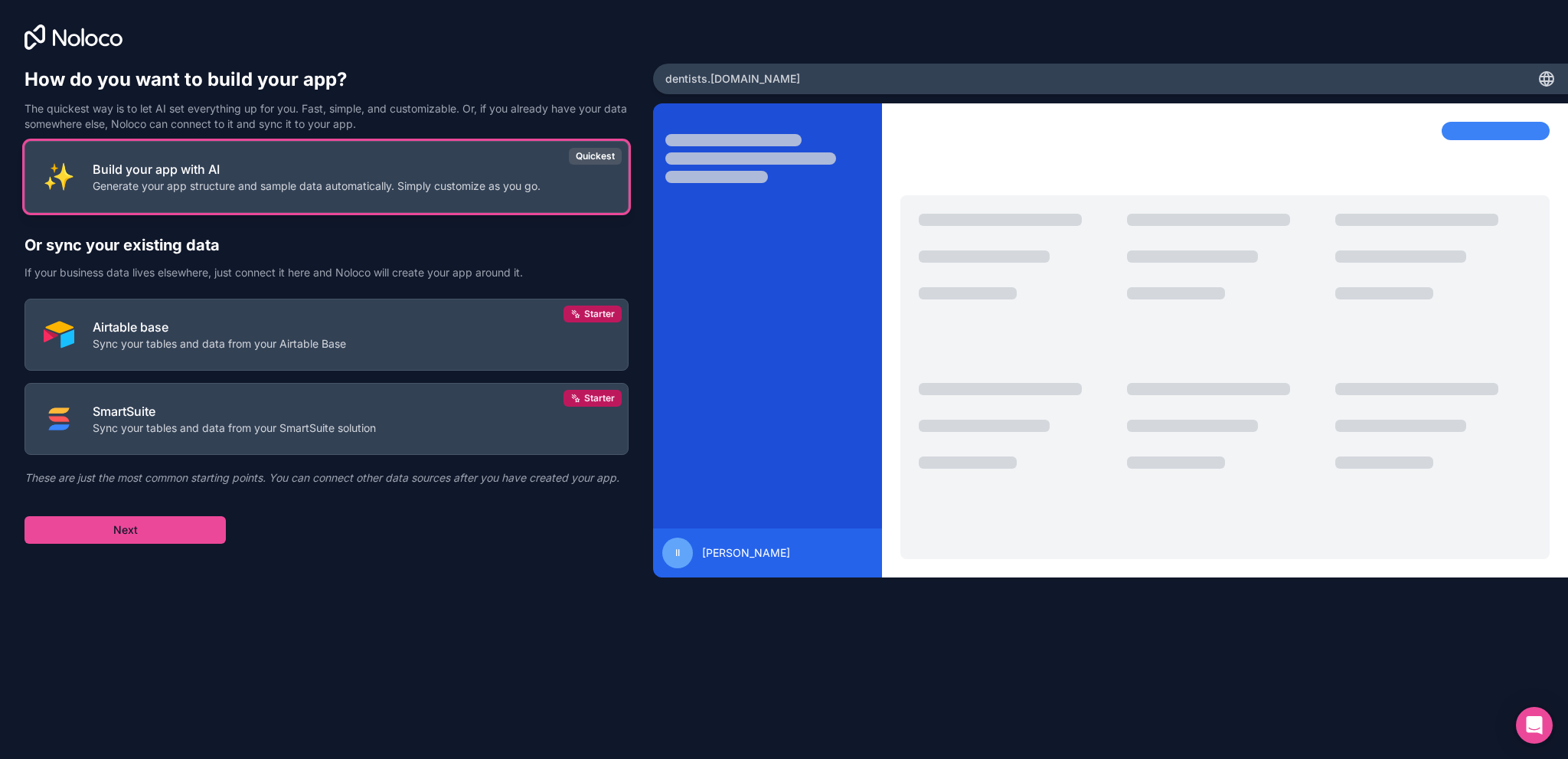
click at [294, 172] on p "Build your app with AI" at bounding box center [316, 170] width 448 height 19
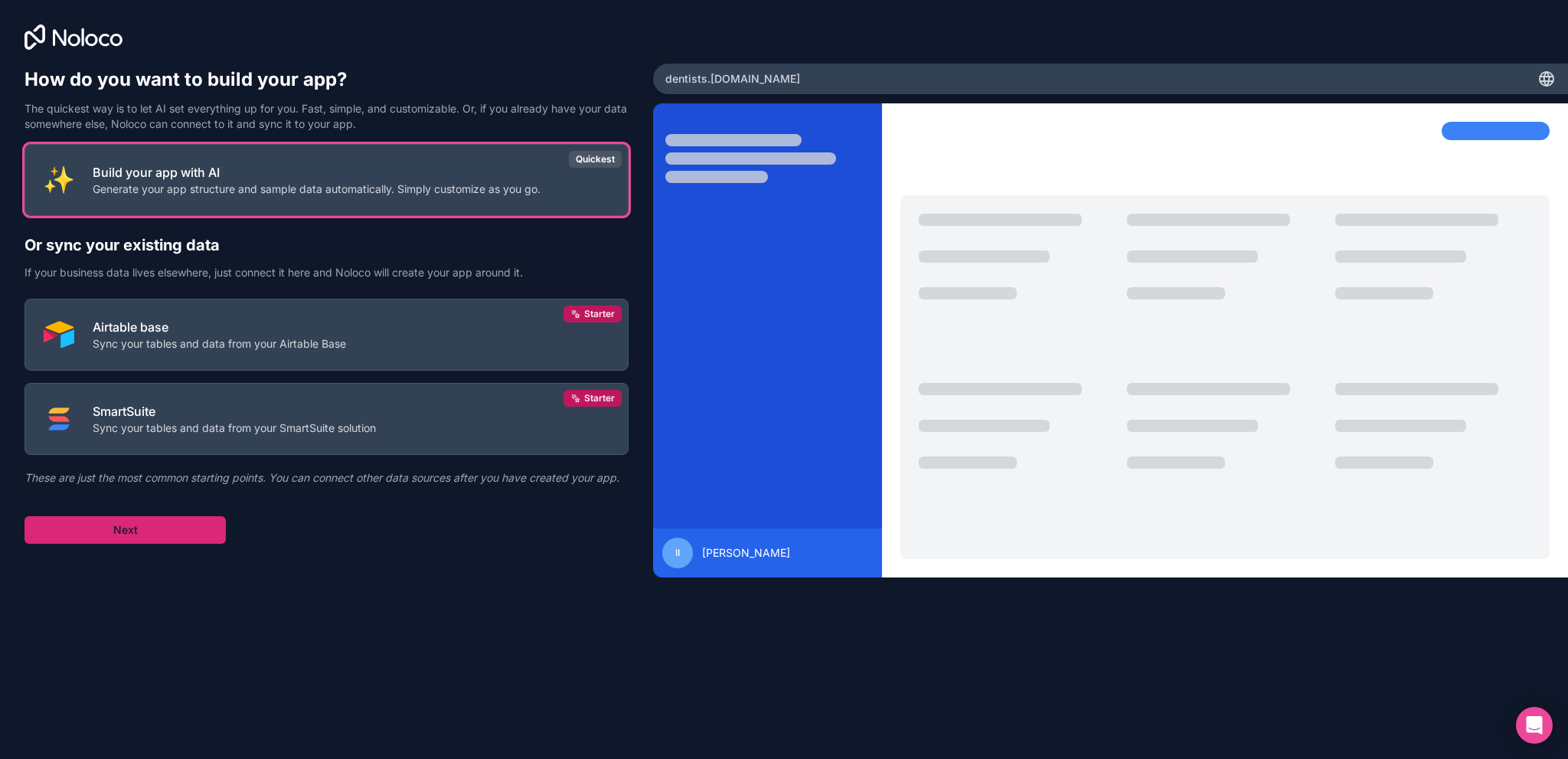
click at [149, 523] on button "Next" at bounding box center [125, 530] width 202 height 27
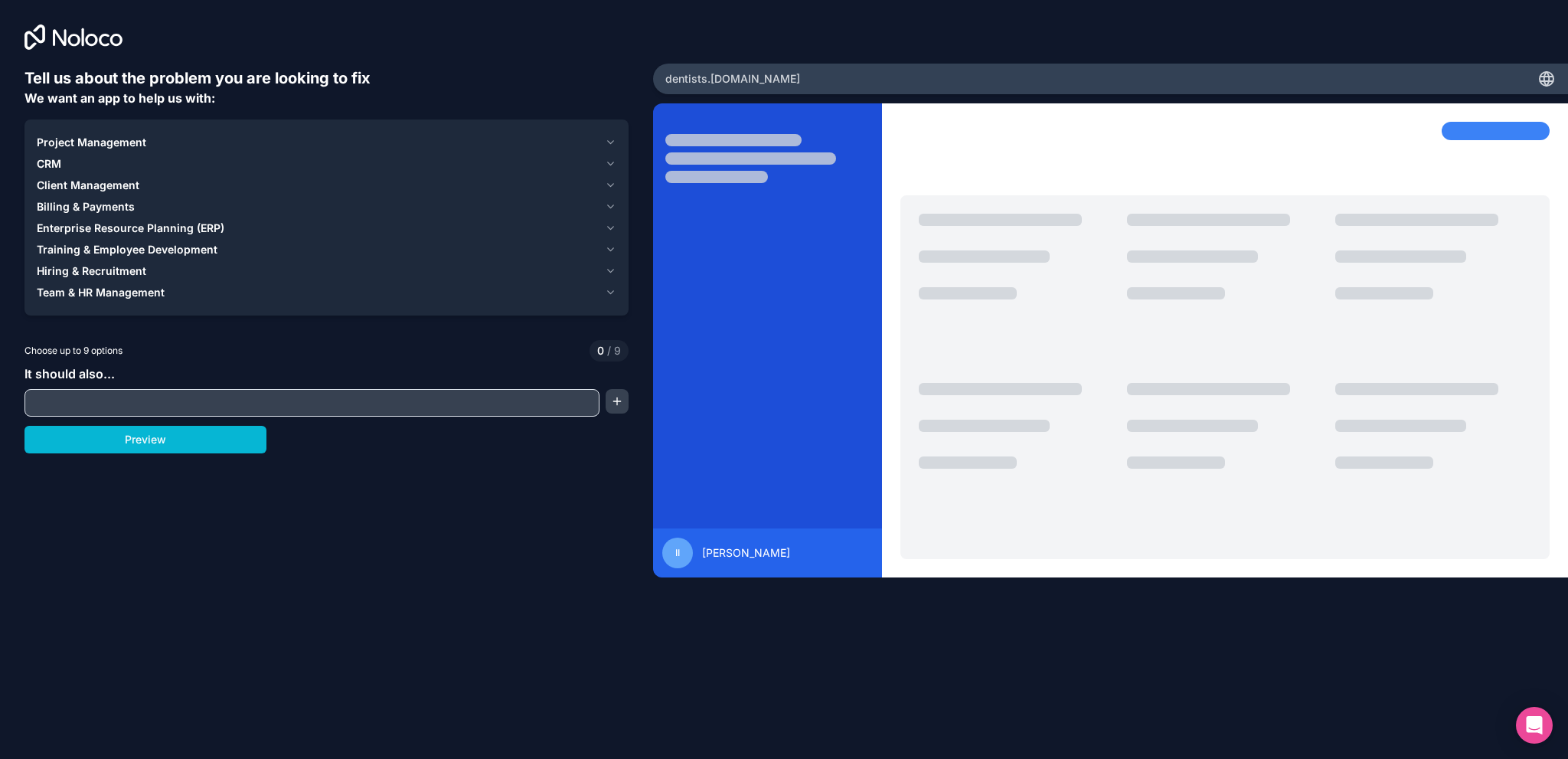
click at [608, 163] on icon "button" at bounding box center [611, 163] width 7 height 3
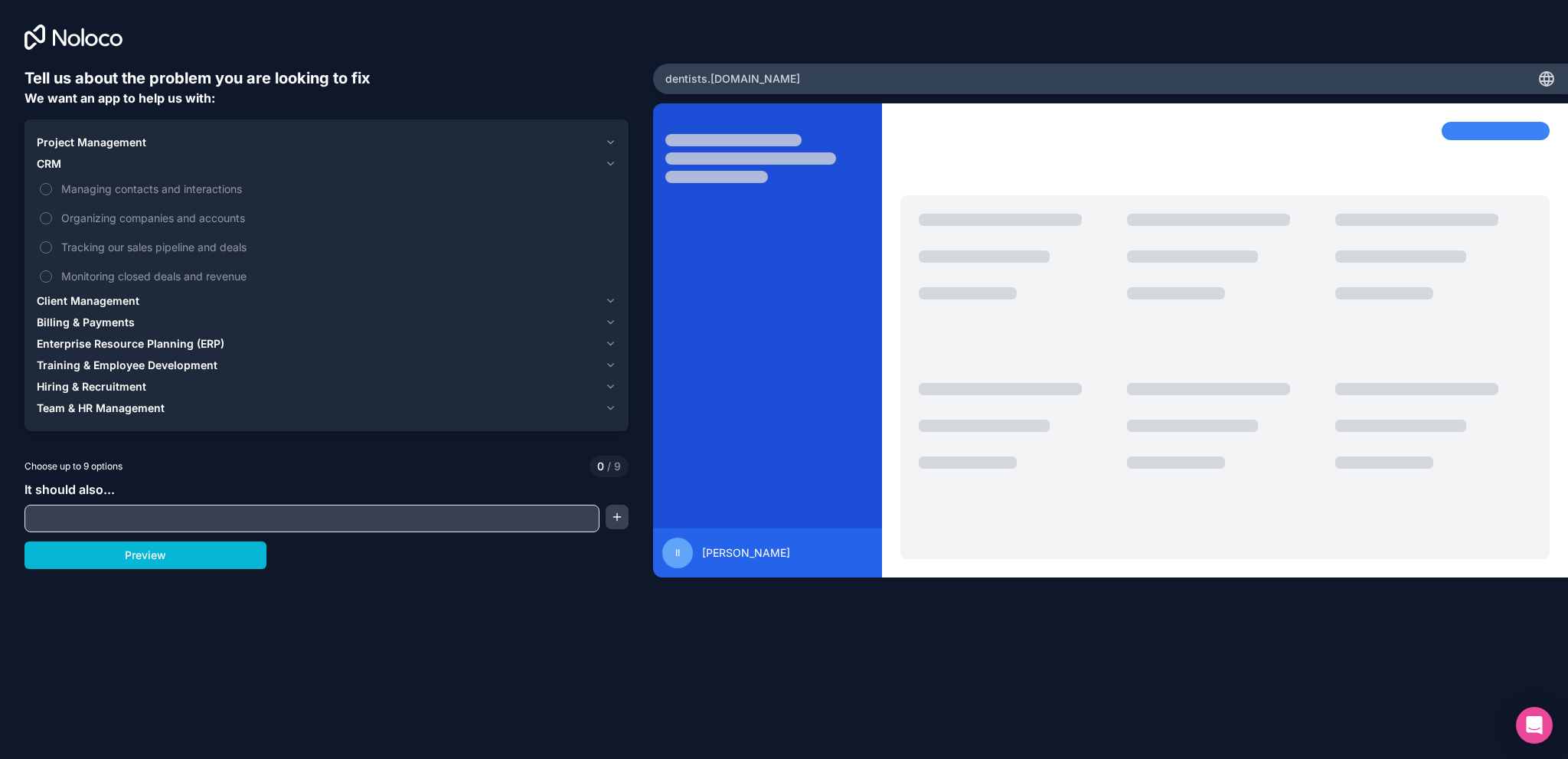
click at [68, 514] on input "text" at bounding box center [312, 519] width 567 height 22
click at [609, 298] on icon "button" at bounding box center [611, 301] width 12 height 12
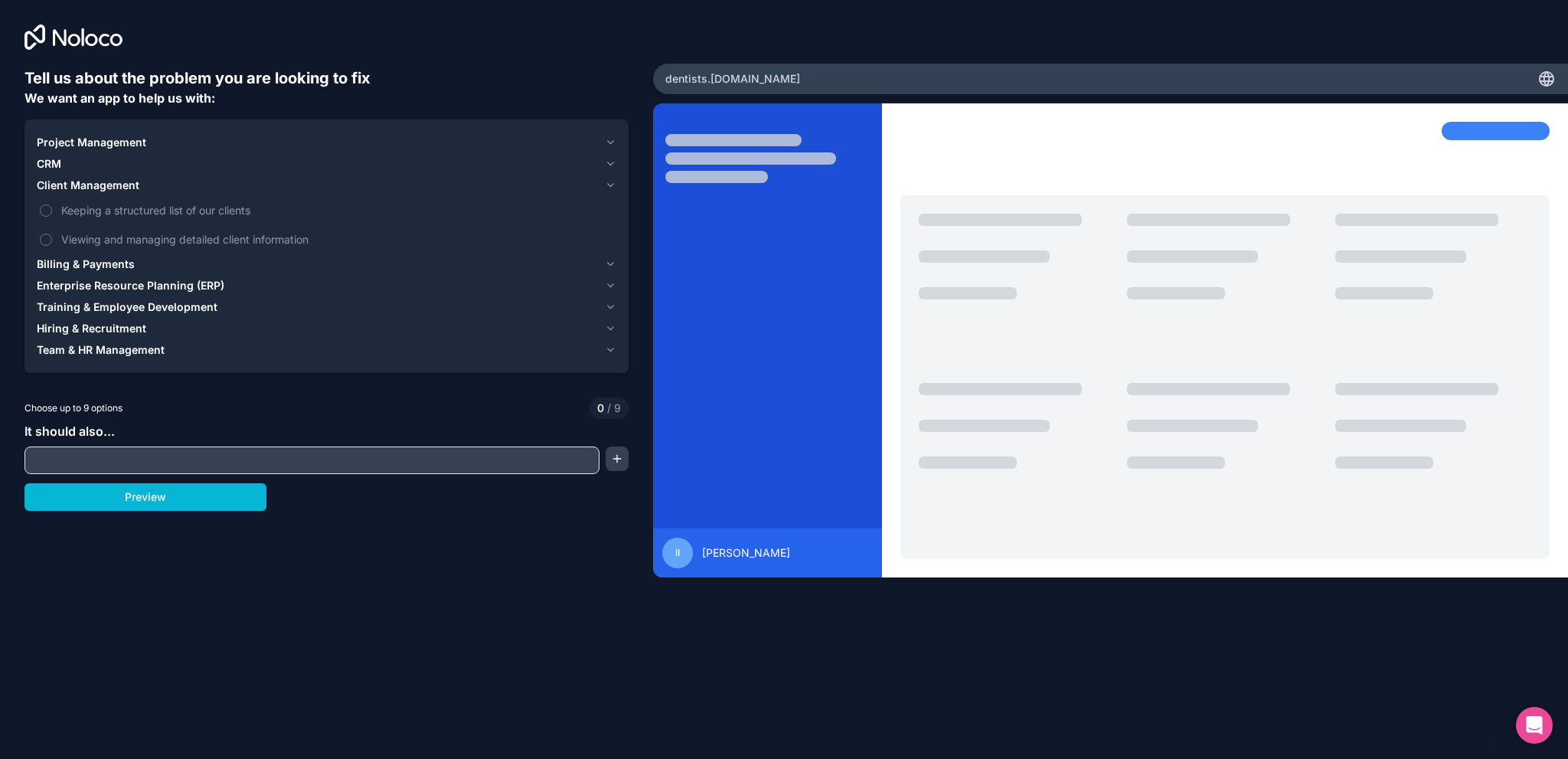
click at [55, 164] on span "CRM" at bounding box center [49, 164] width 24 height 15
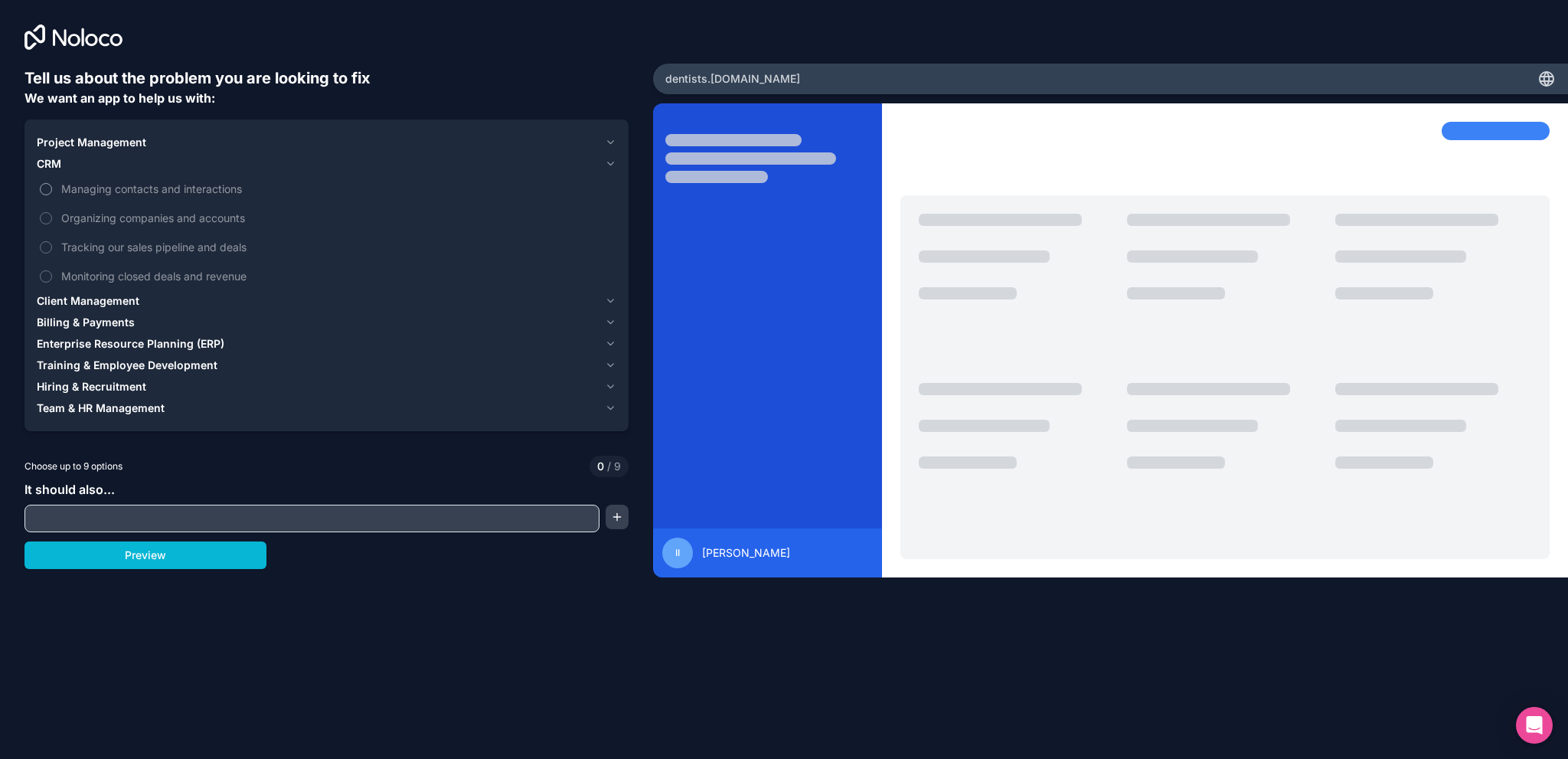
click at [46, 189] on button "Managing contacts and interactions" at bounding box center [45, 189] width 12 height 12
click at [48, 218] on button "Organizing companies and accounts" at bounding box center [45, 218] width 12 height 12
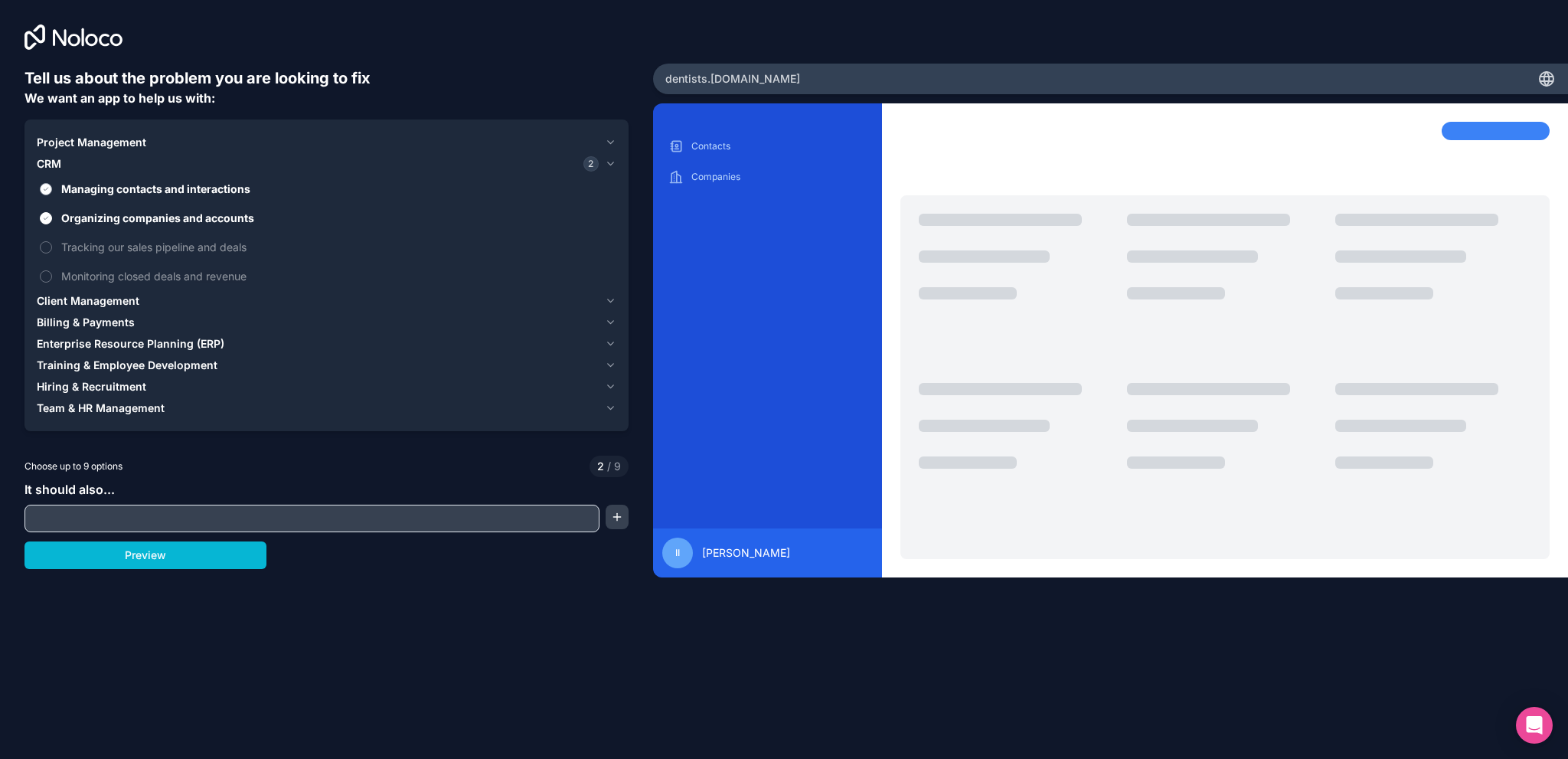
click at [48, 190] on button "Managing contacts and interactions" at bounding box center [45, 189] width 12 height 12
click at [132, 296] on span "Client Management" at bounding box center [88, 301] width 103 height 15
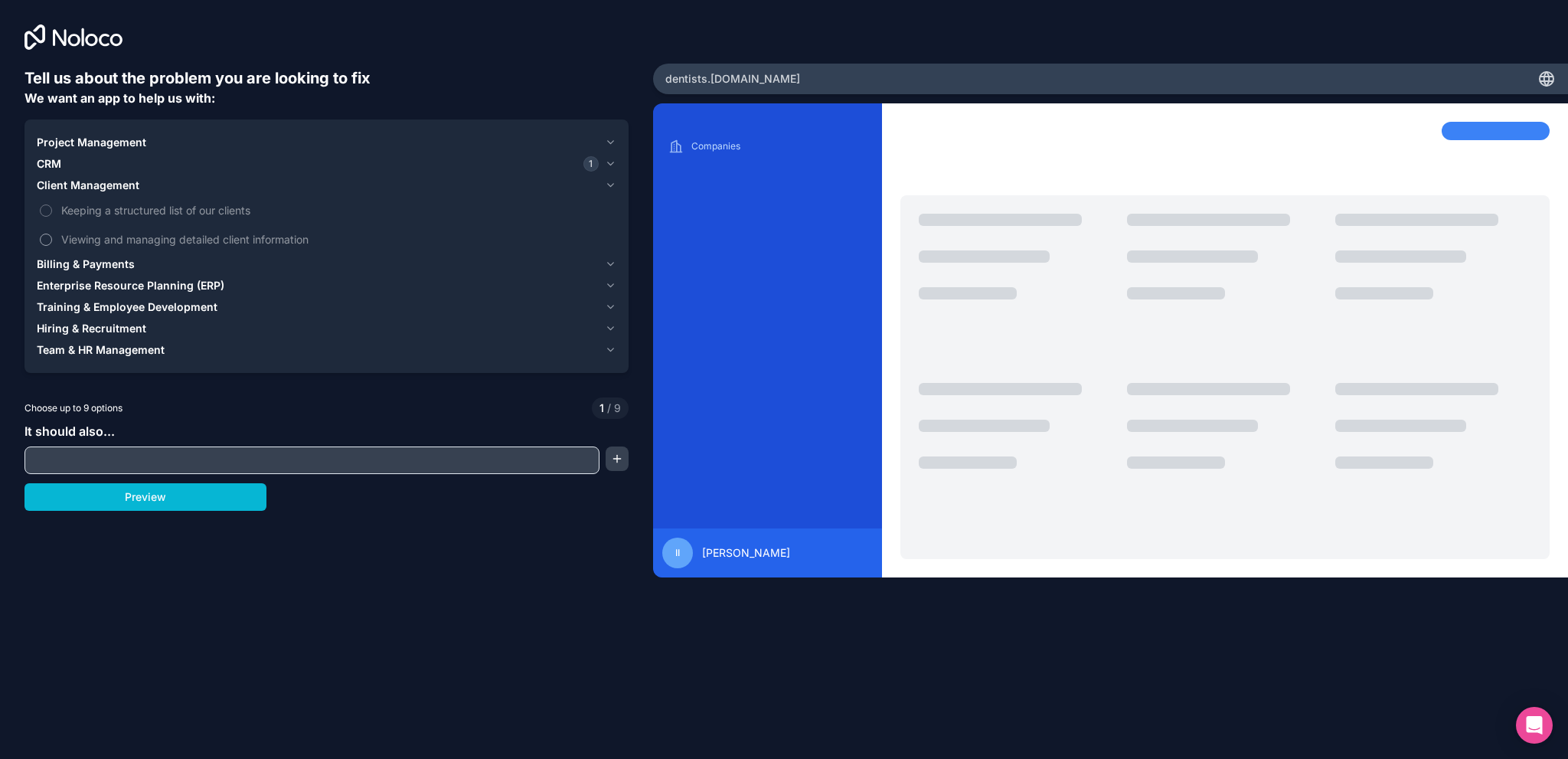
click at [50, 237] on button "Viewing and managing detailed client information" at bounding box center [45, 239] width 12 height 12
click at [46, 211] on button "Keeping a structured list of our clients" at bounding box center [45, 210] width 12 height 12
click at [96, 260] on span "Billing & Payments" at bounding box center [86, 264] width 98 height 15
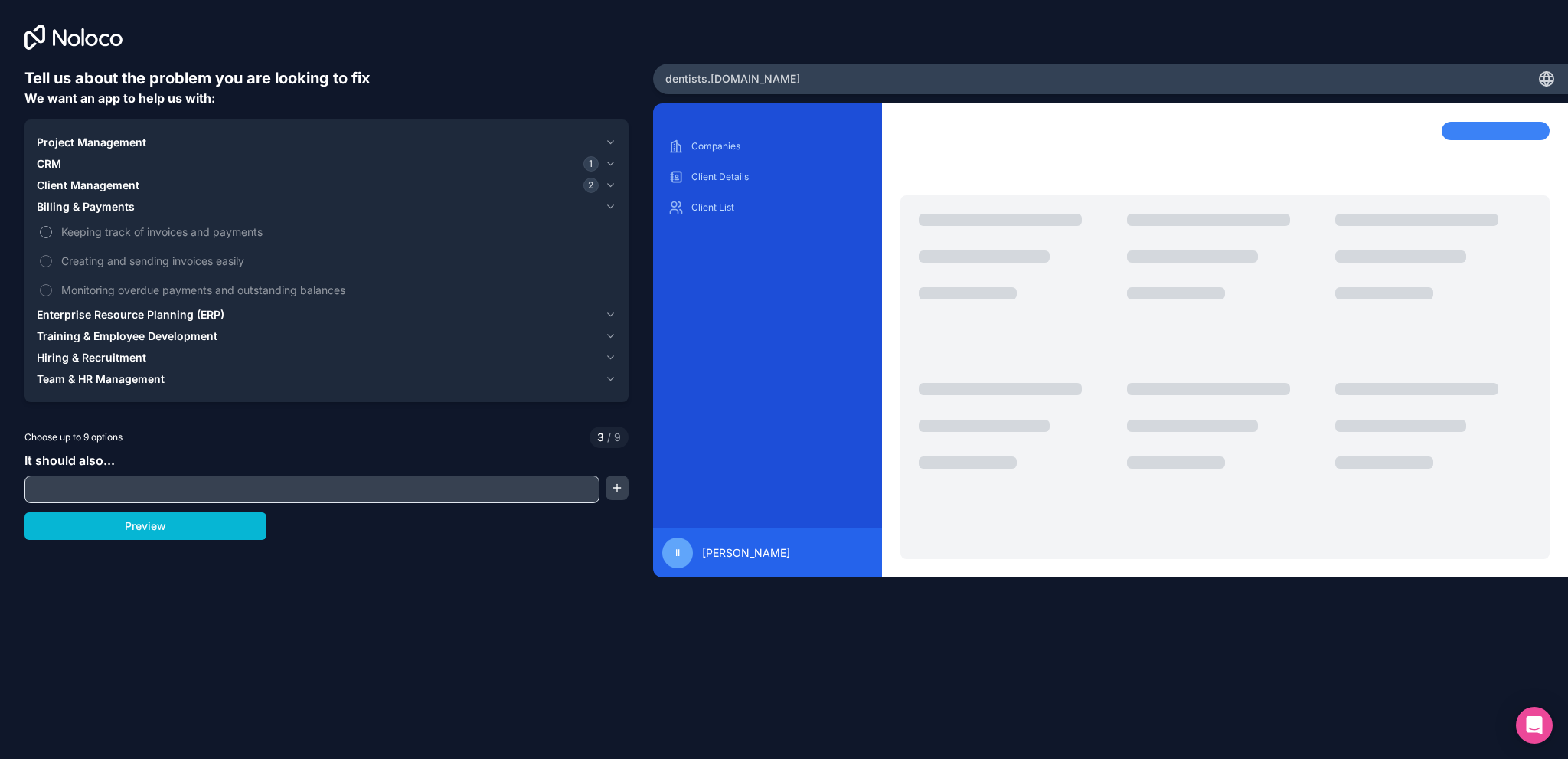
click at [47, 232] on button "Keeping track of invoices and payments" at bounding box center [45, 232] width 12 height 12
click at [47, 255] on label "Creating and sending invoices easily" at bounding box center [326, 261] width 580 height 28
click at [47, 256] on button "Creating and sending invoices easily" at bounding box center [45, 261] width 12 height 12
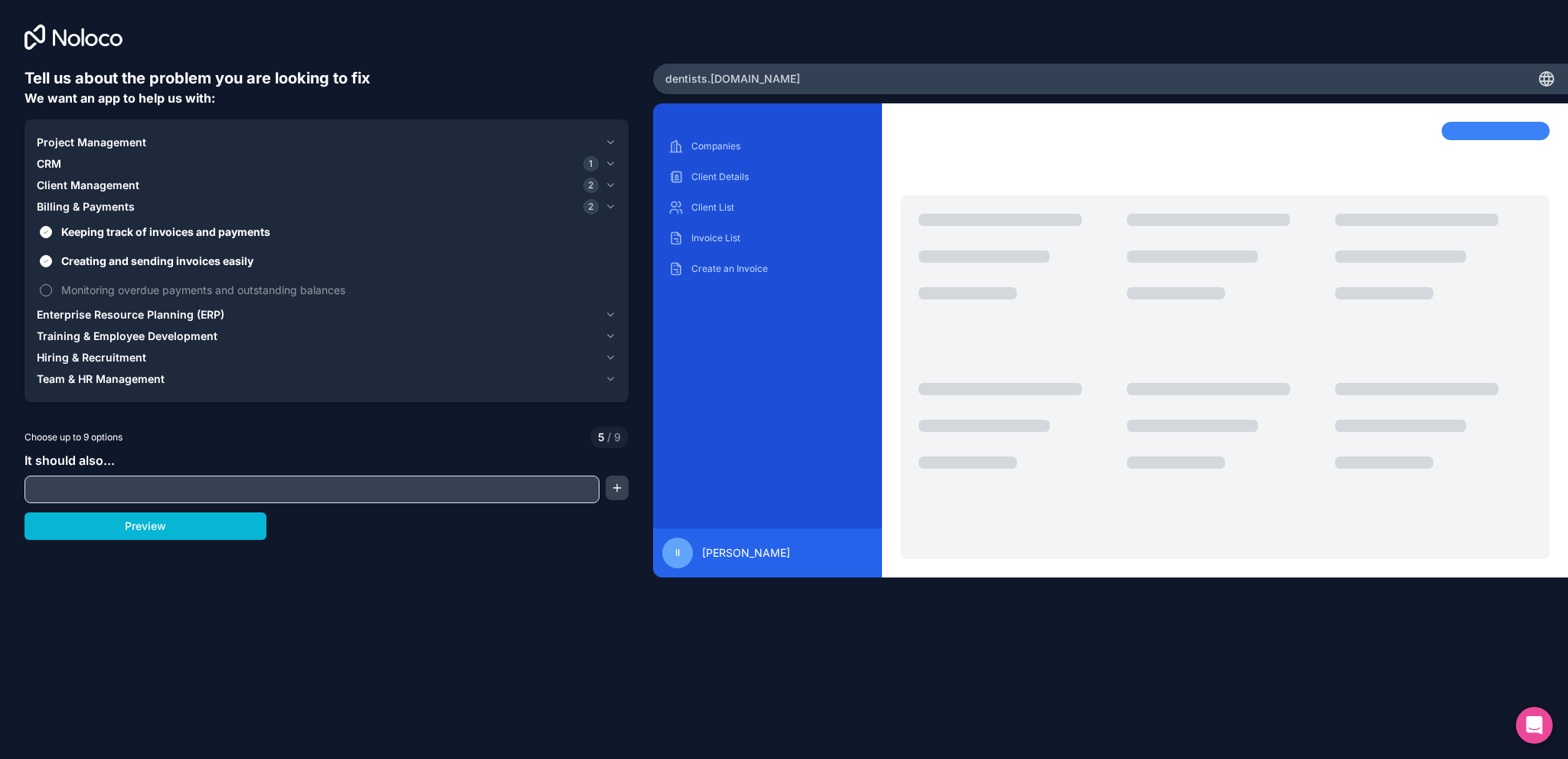
click at [48, 283] on label "Monitoring overdue payments and outstanding balances" at bounding box center [326, 290] width 580 height 28
click at [48, 285] on button "Monitoring overdue payments and outstanding balances" at bounding box center [45, 290] width 12 height 12
click at [155, 311] on span "Enterprise Resource Planning (ERP)" at bounding box center [130, 315] width 188 height 15
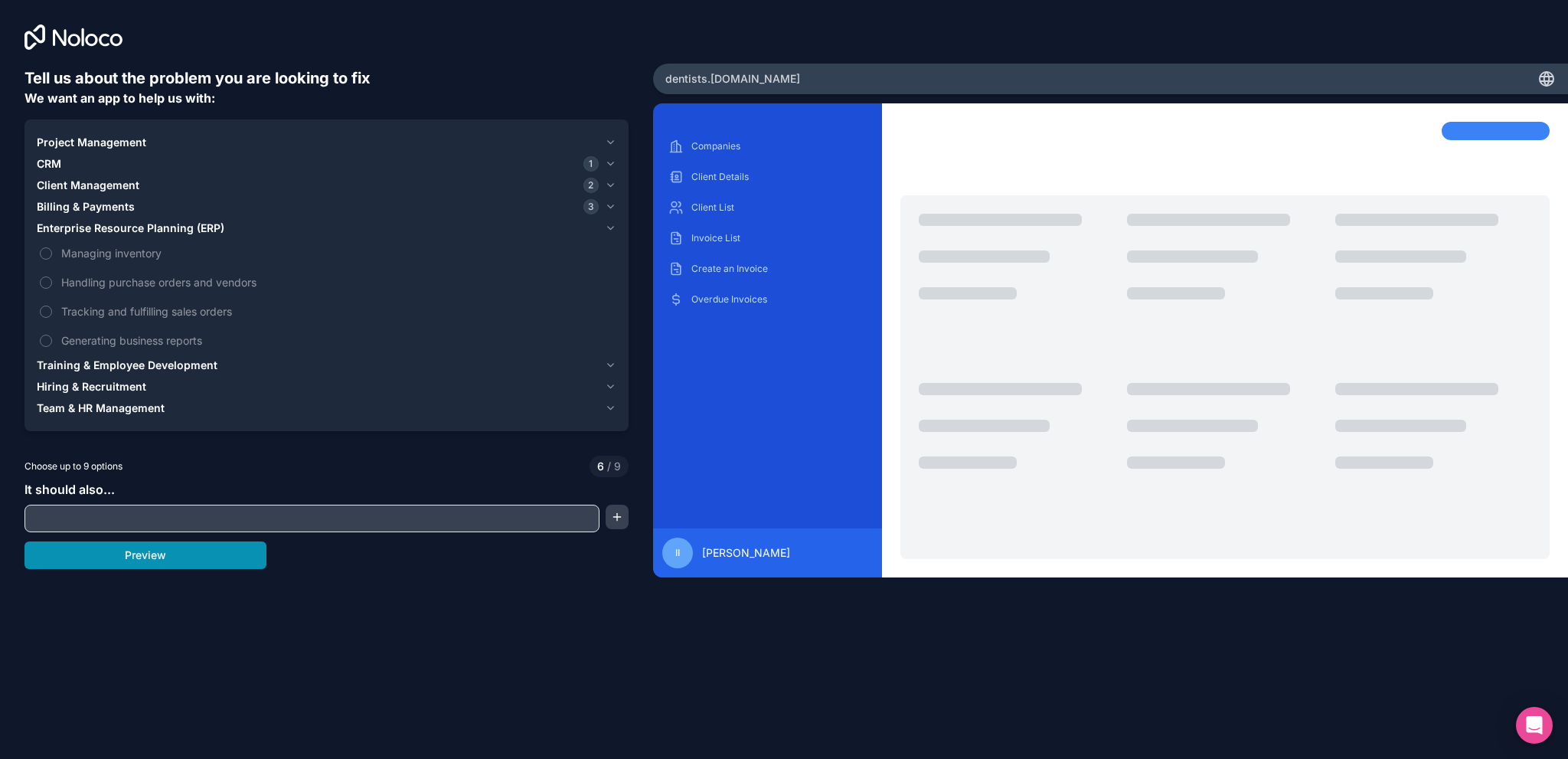
click at [169, 563] on button "Preview" at bounding box center [145, 555] width 242 height 27
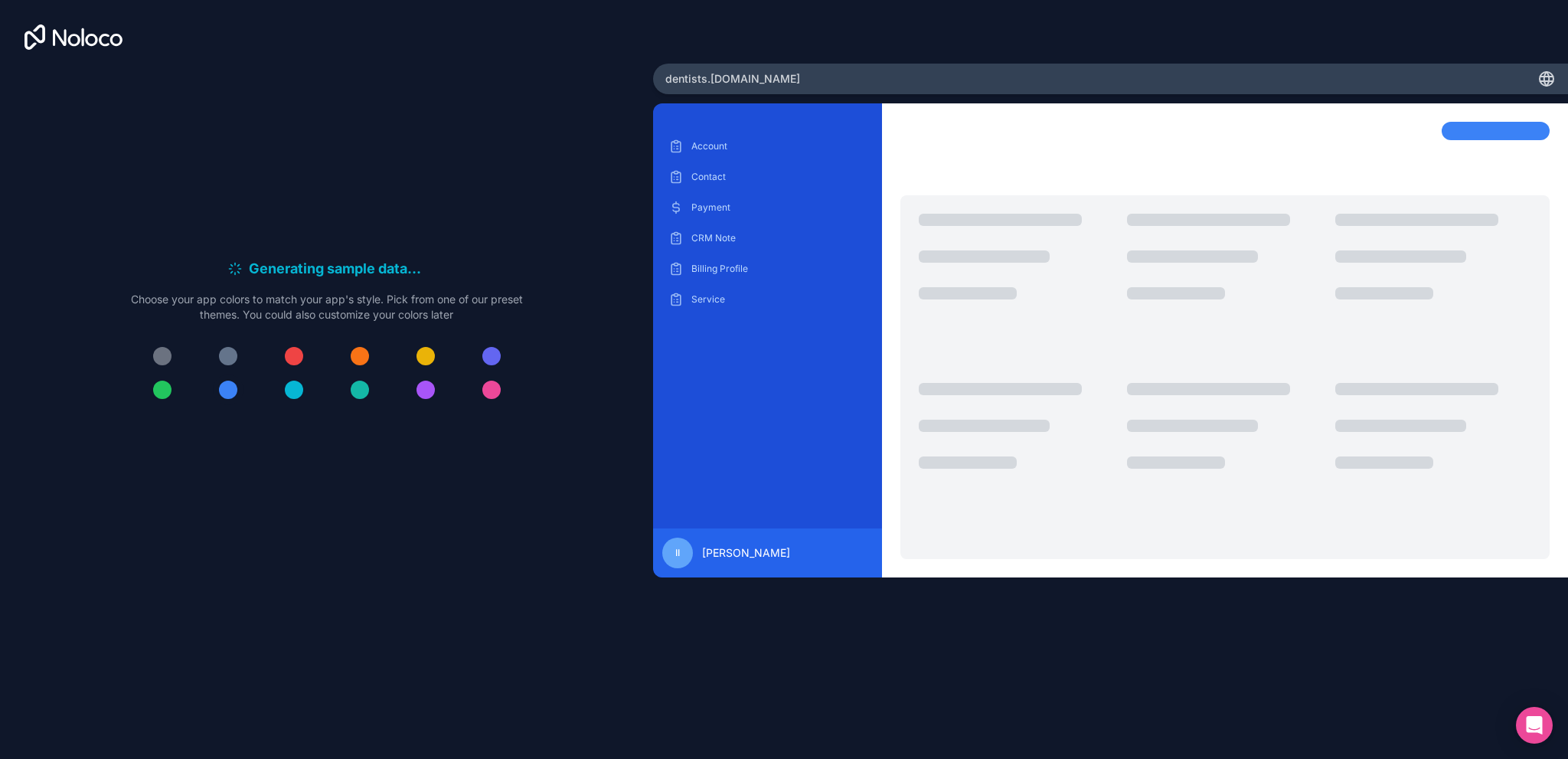
click at [228, 389] on div at bounding box center [228, 390] width 19 height 19
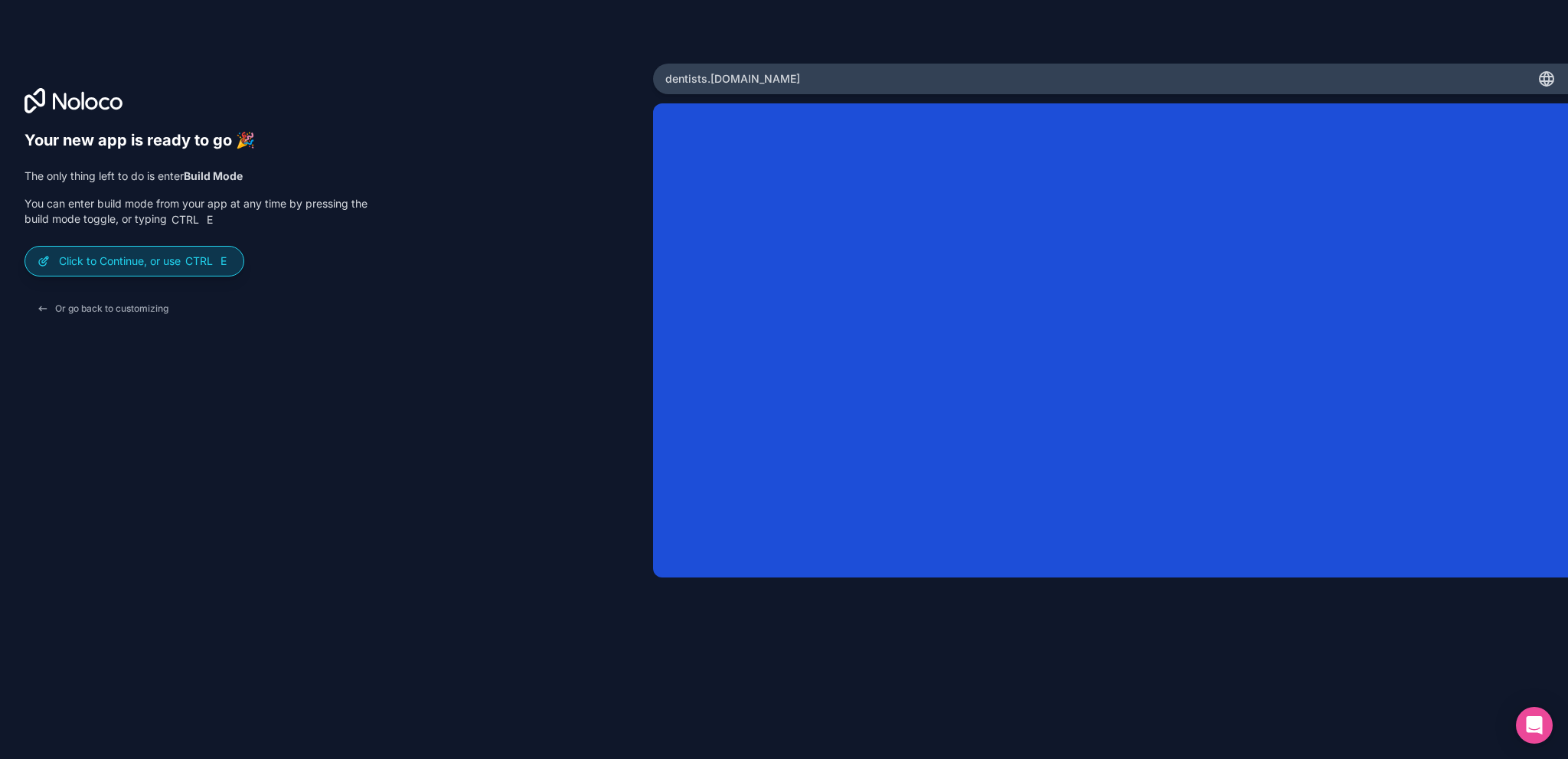
click at [128, 261] on p "Click to Continue, or use Ctrl E" at bounding box center [145, 261] width 172 height 15
